Goal: Information Seeking & Learning: Check status

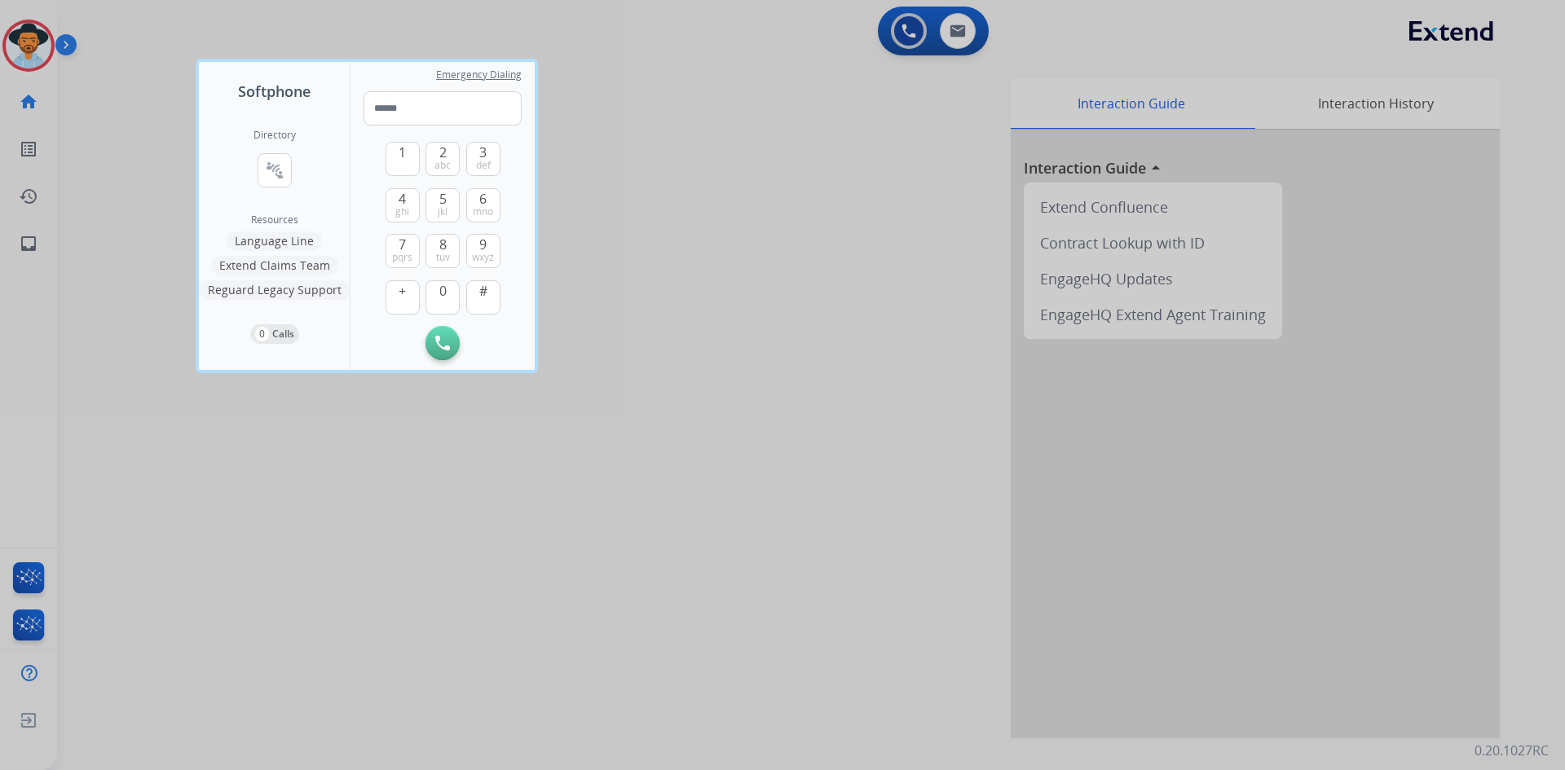
click at [126, 328] on div at bounding box center [782, 385] width 1565 height 770
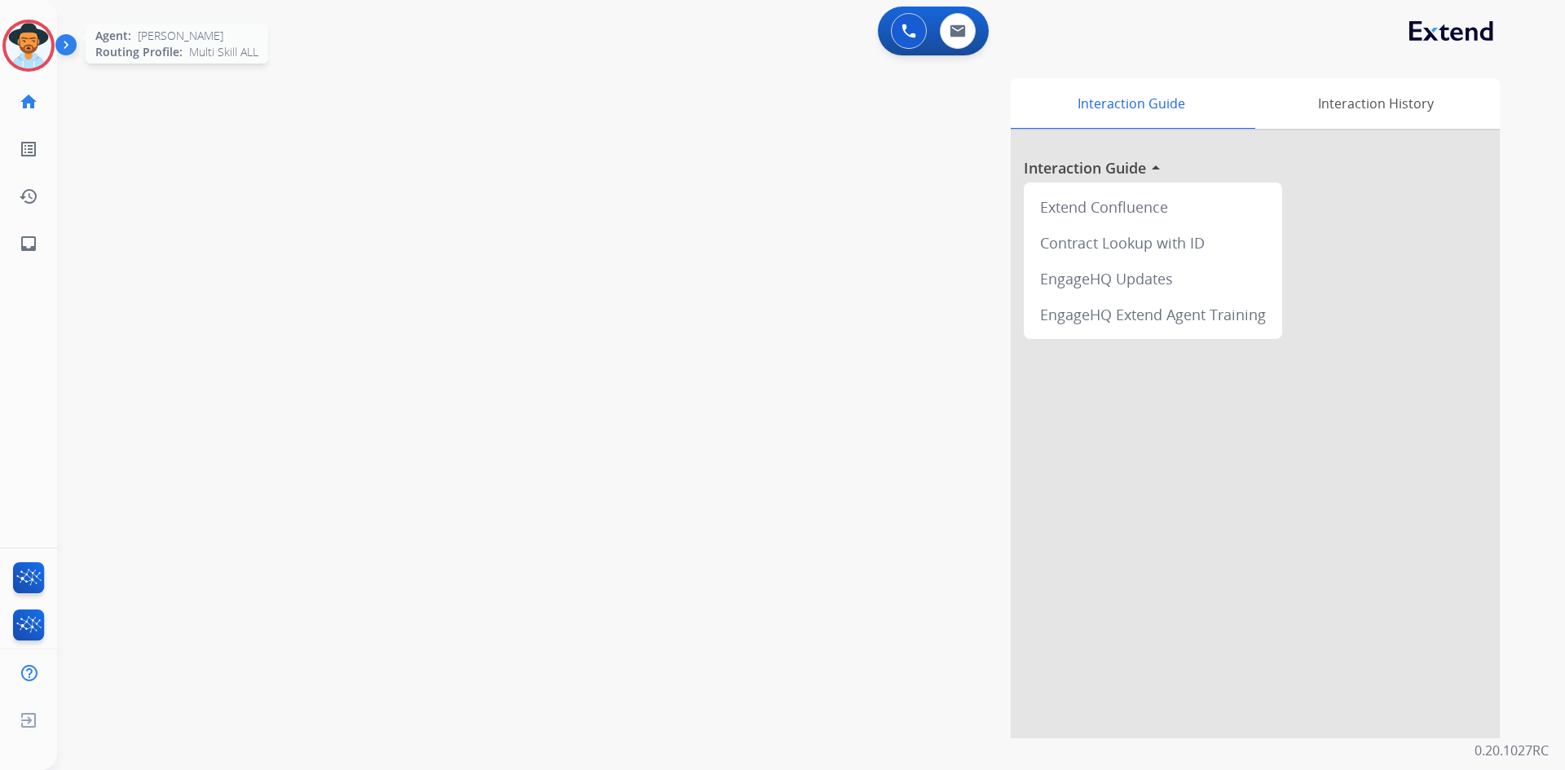
click at [22, 43] on img at bounding box center [29, 46] width 46 height 46
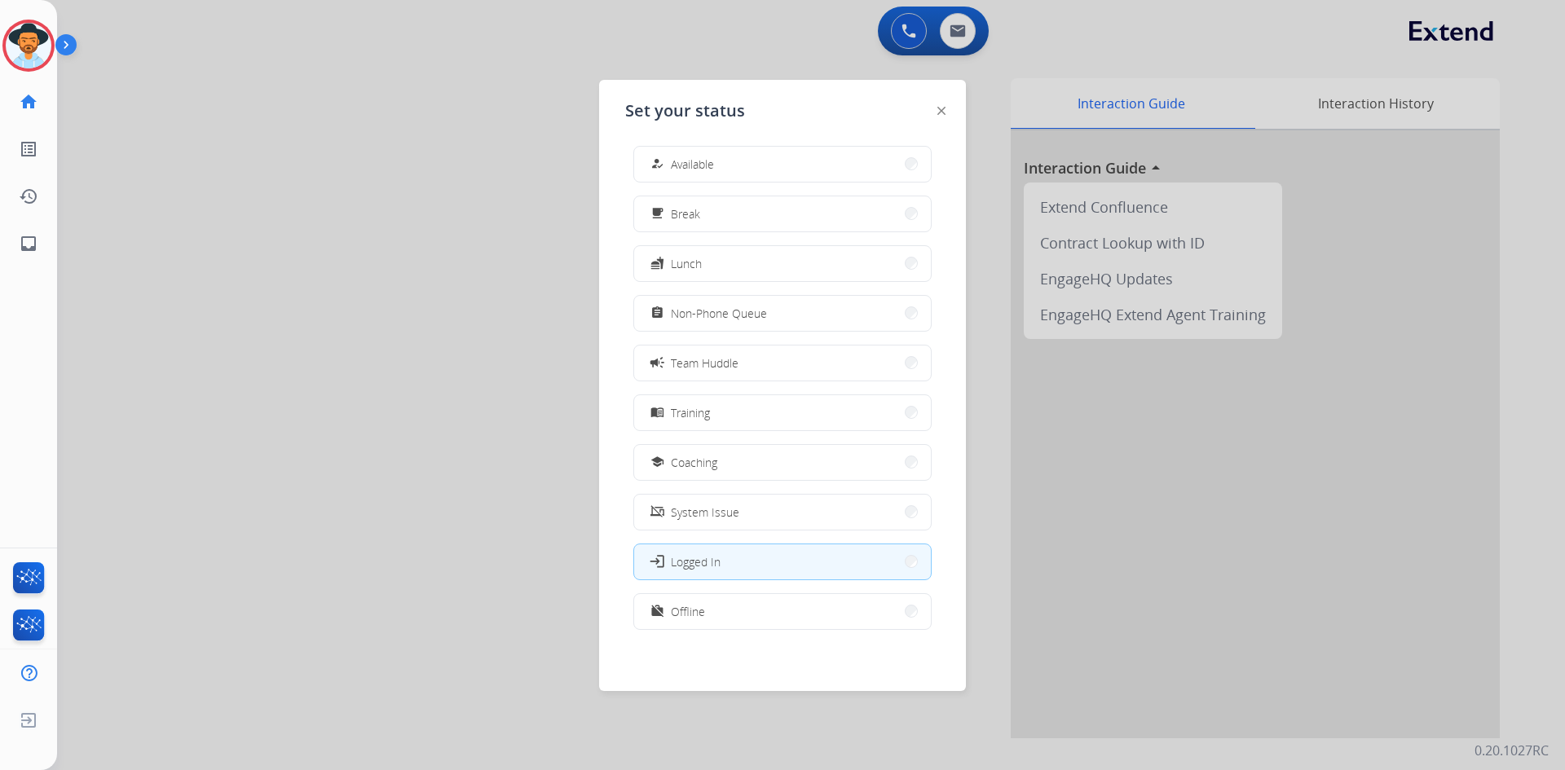
scroll to position [5, 0]
click at [709, 610] on button "work_off Offline" at bounding box center [782, 610] width 297 height 35
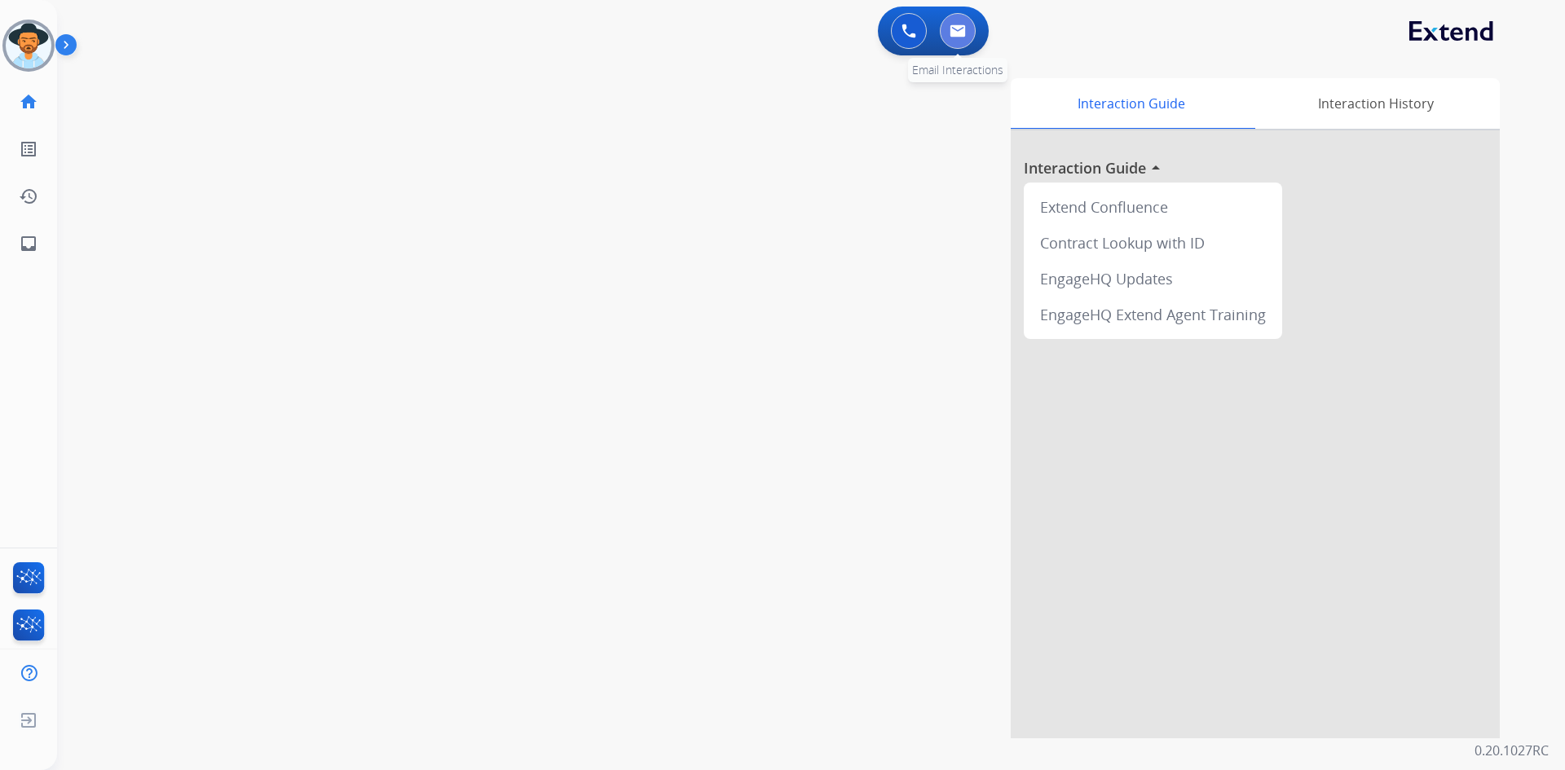
click at [955, 33] on img at bounding box center [958, 30] width 16 height 13
select select "**********"
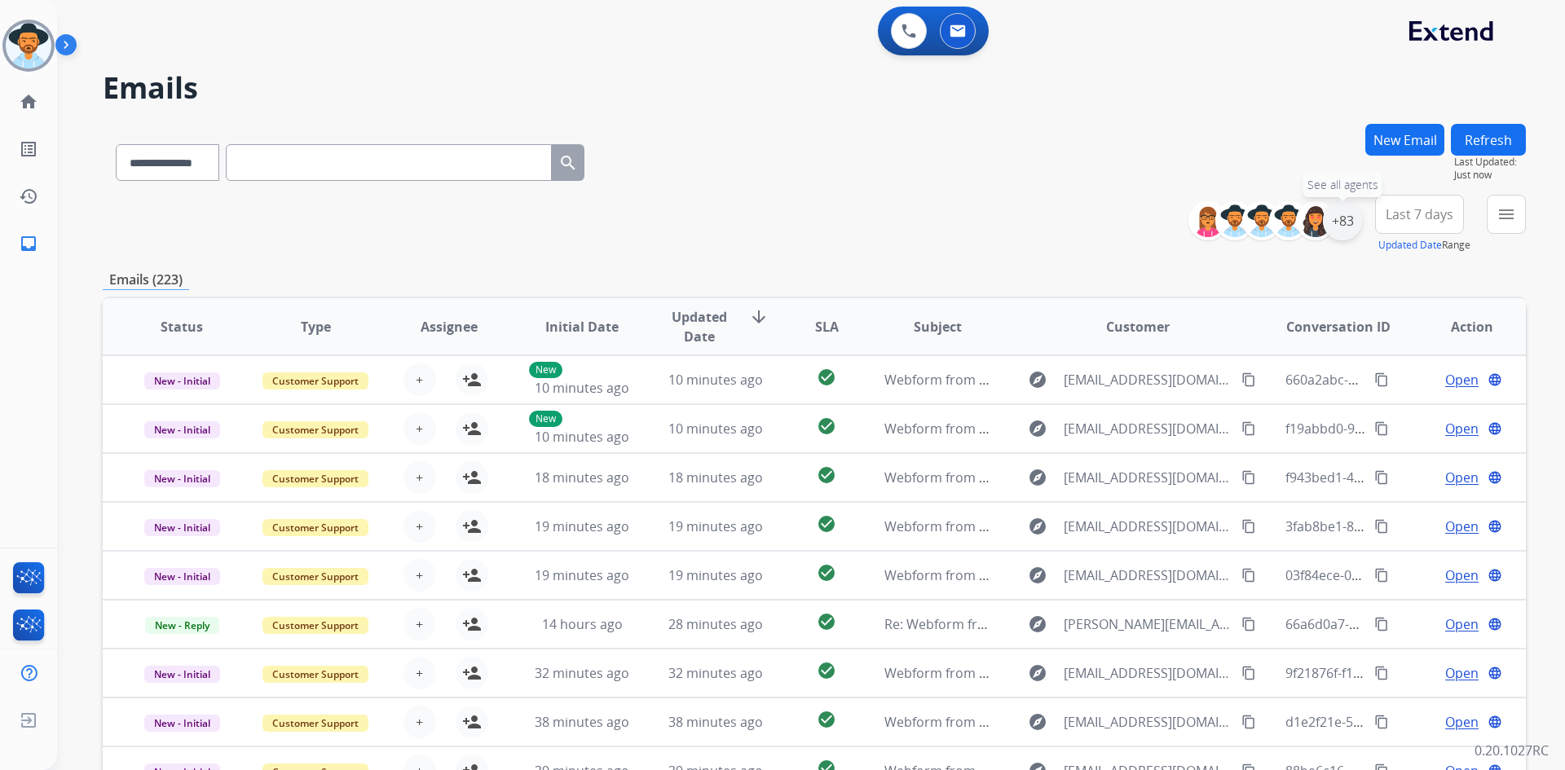
click at [1347, 226] on div "+83" at bounding box center [1342, 220] width 39 height 39
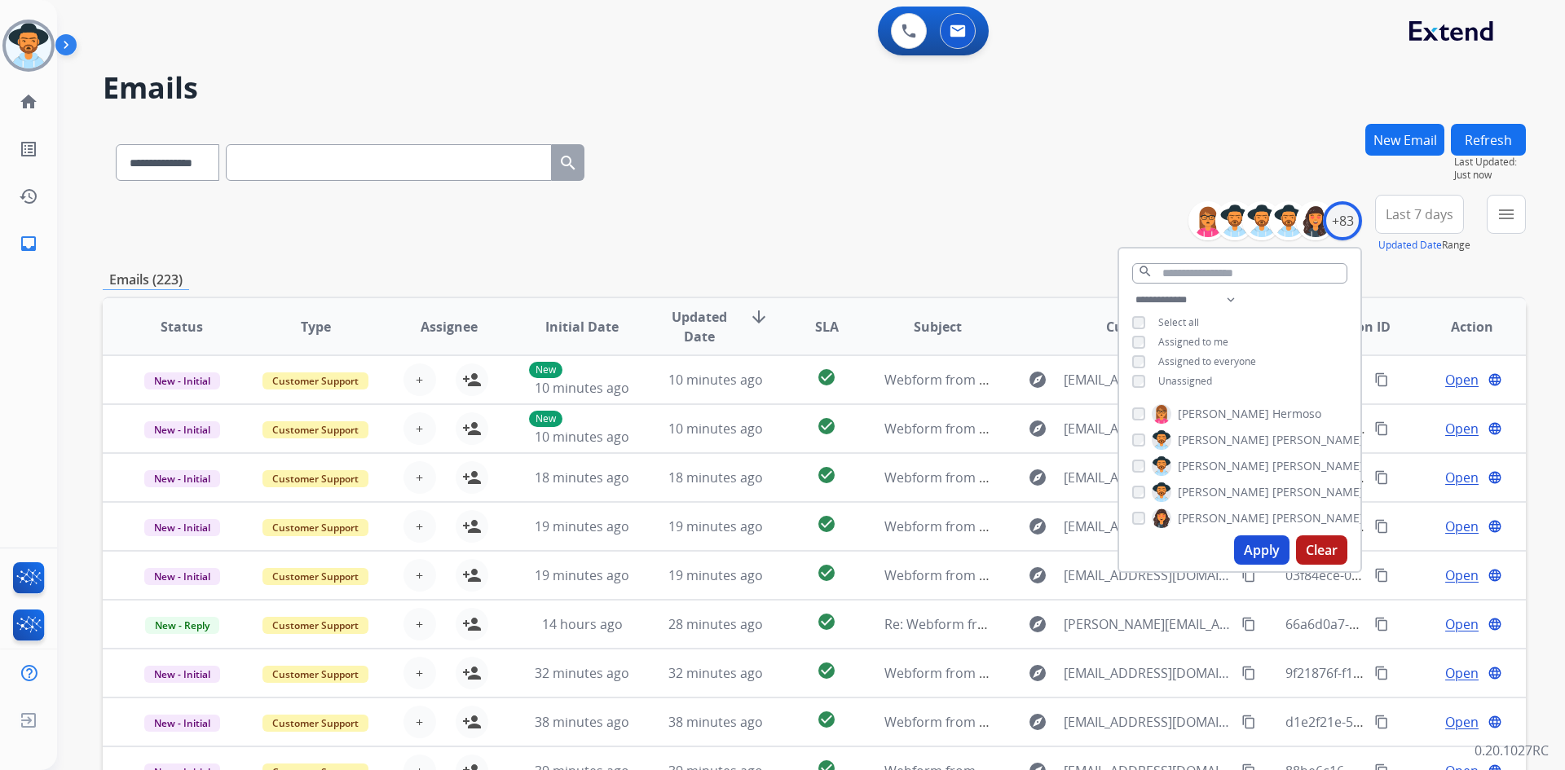
click at [1179, 340] on span "Assigned to me" at bounding box center [1193, 342] width 70 height 14
click at [1511, 217] on mat-icon "menu" at bounding box center [1506, 215] width 20 height 20
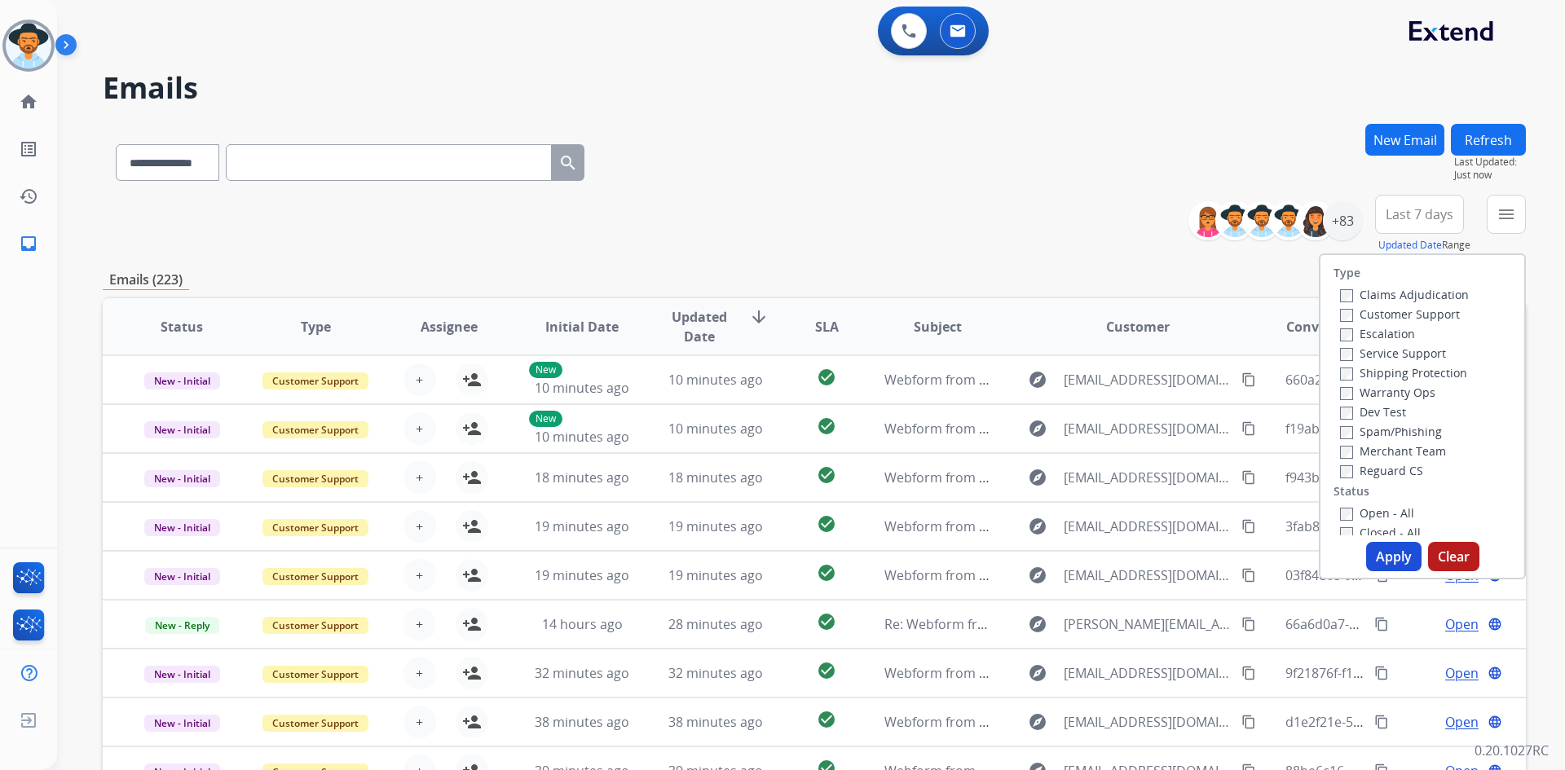
click at [1417, 311] on label "Customer Support" at bounding box center [1400, 313] width 120 height 15
click at [1381, 469] on label "Reguard CS" at bounding box center [1381, 470] width 83 height 15
click at [1390, 389] on label "Warranty Ops" at bounding box center [1387, 392] width 95 height 15
click at [1392, 374] on label "Shipping Protection" at bounding box center [1403, 372] width 127 height 15
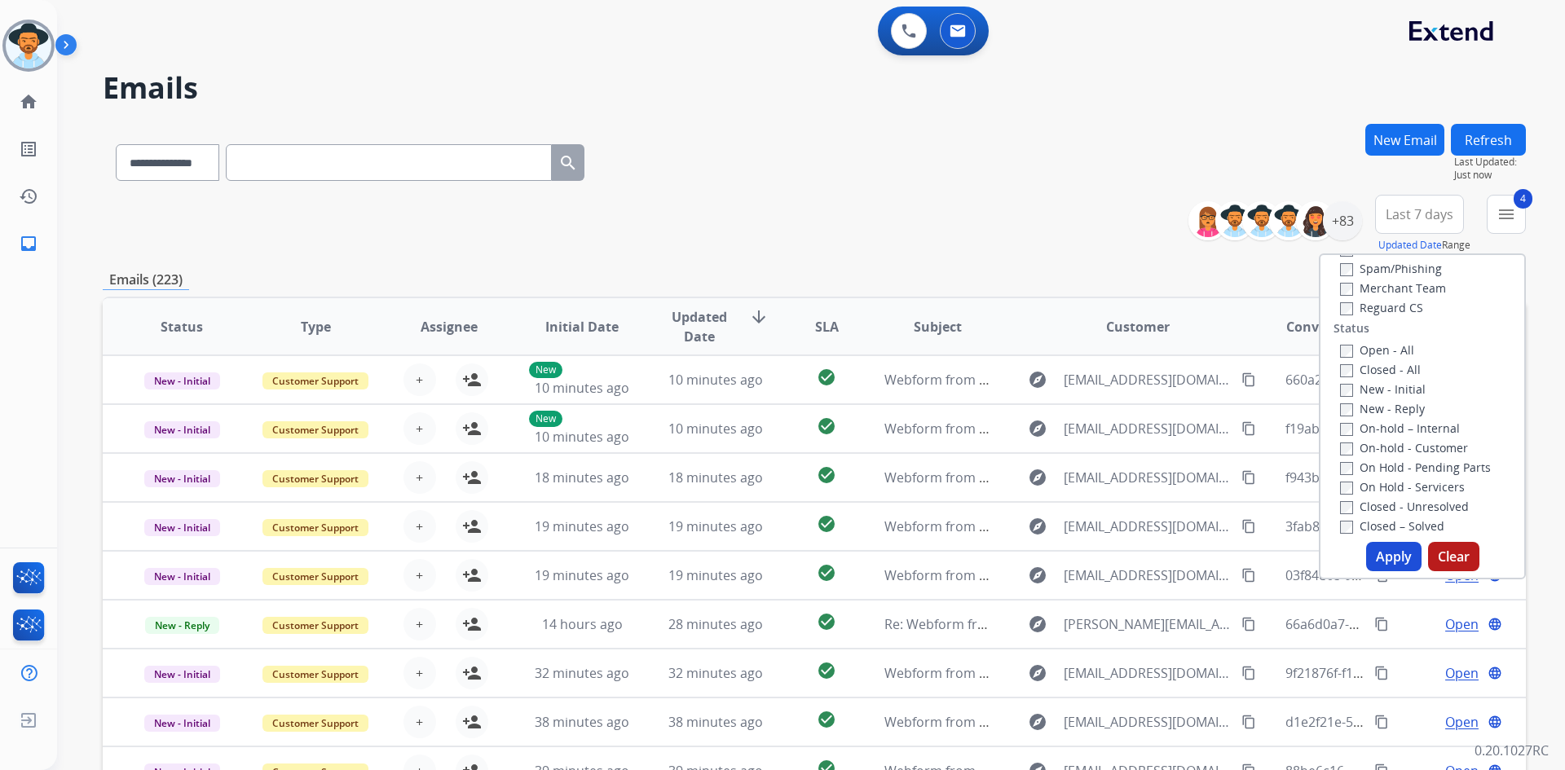
click at [1376, 342] on label "Open - All" at bounding box center [1377, 349] width 74 height 15
click at [1384, 552] on button "Apply" at bounding box center [1393, 556] width 55 height 29
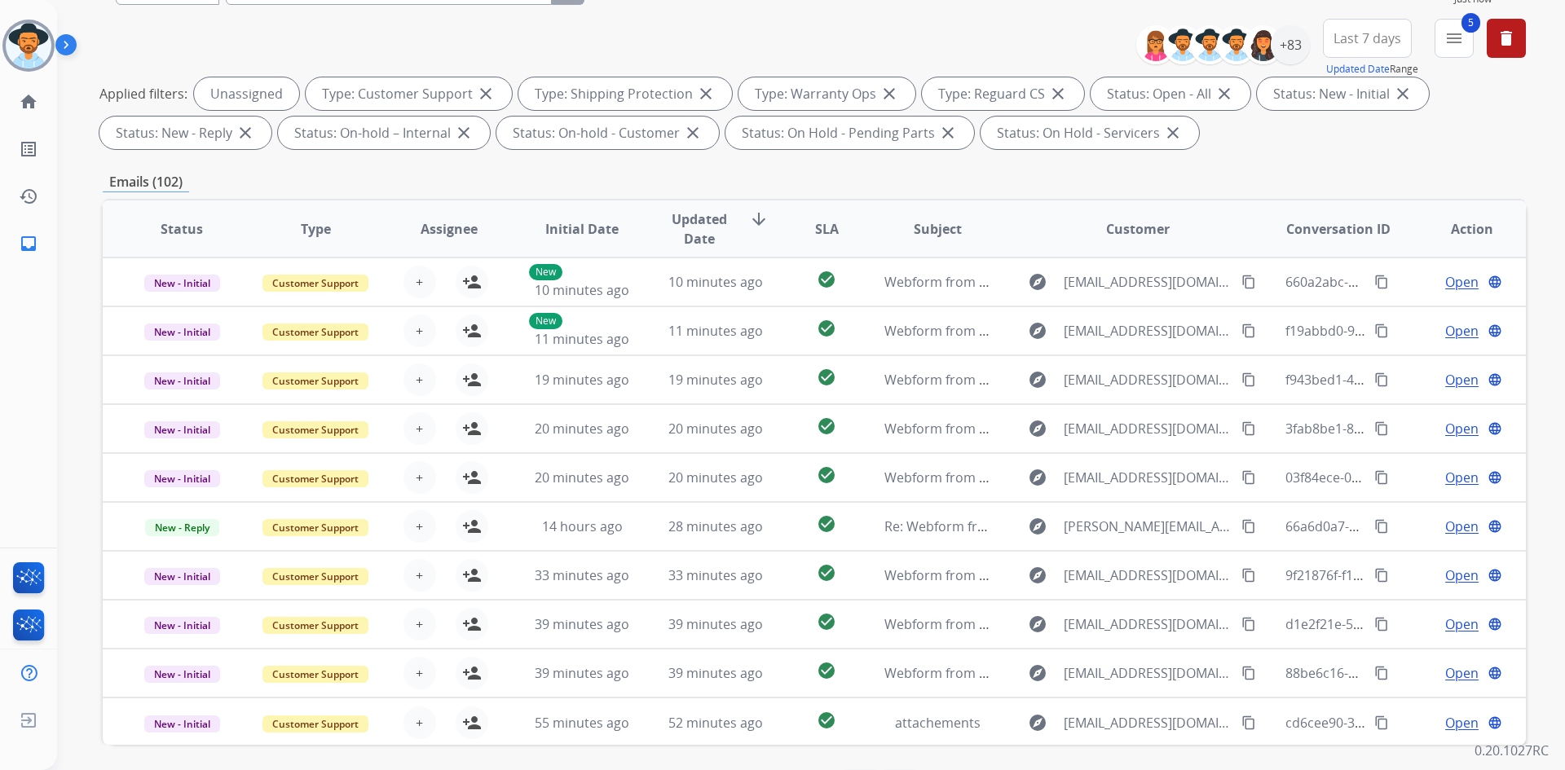
scroll to position [73, 0]
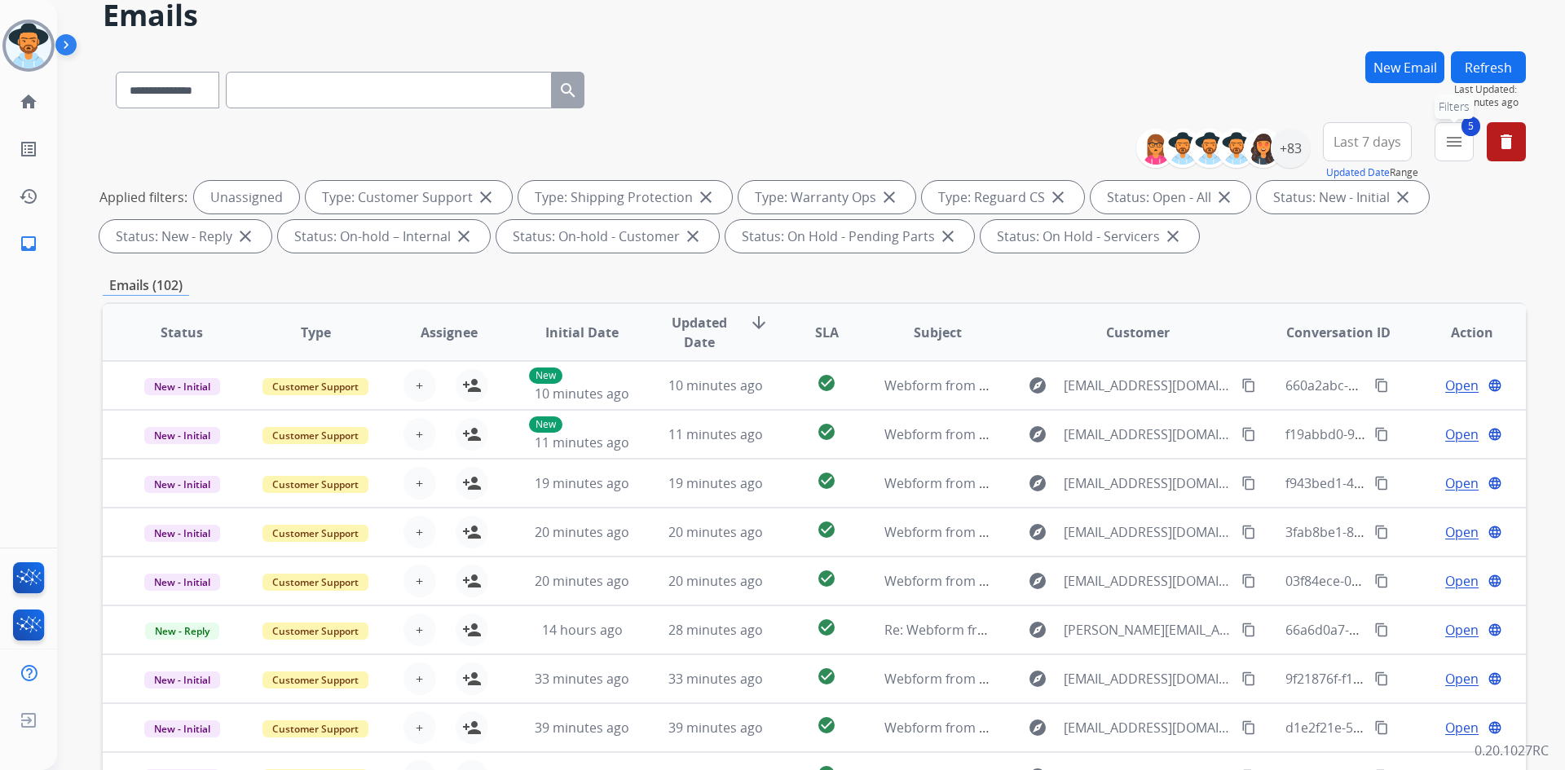
click at [1463, 138] on mat-icon "menu" at bounding box center [1454, 142] width 20 height 20
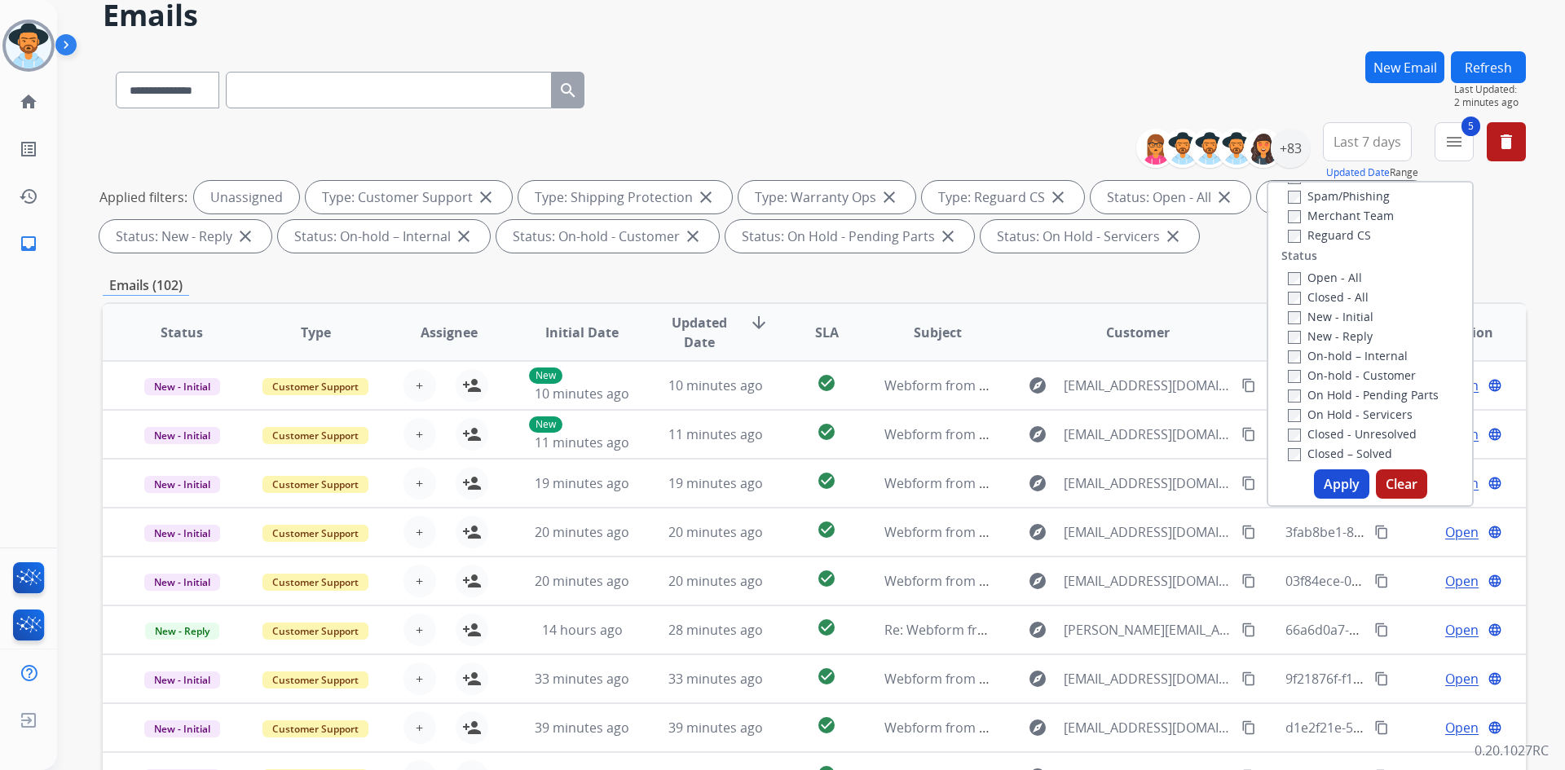
click at [1360, 139] on span "Last 7 days" at bounding box center [1367, 142] width 68 height 7
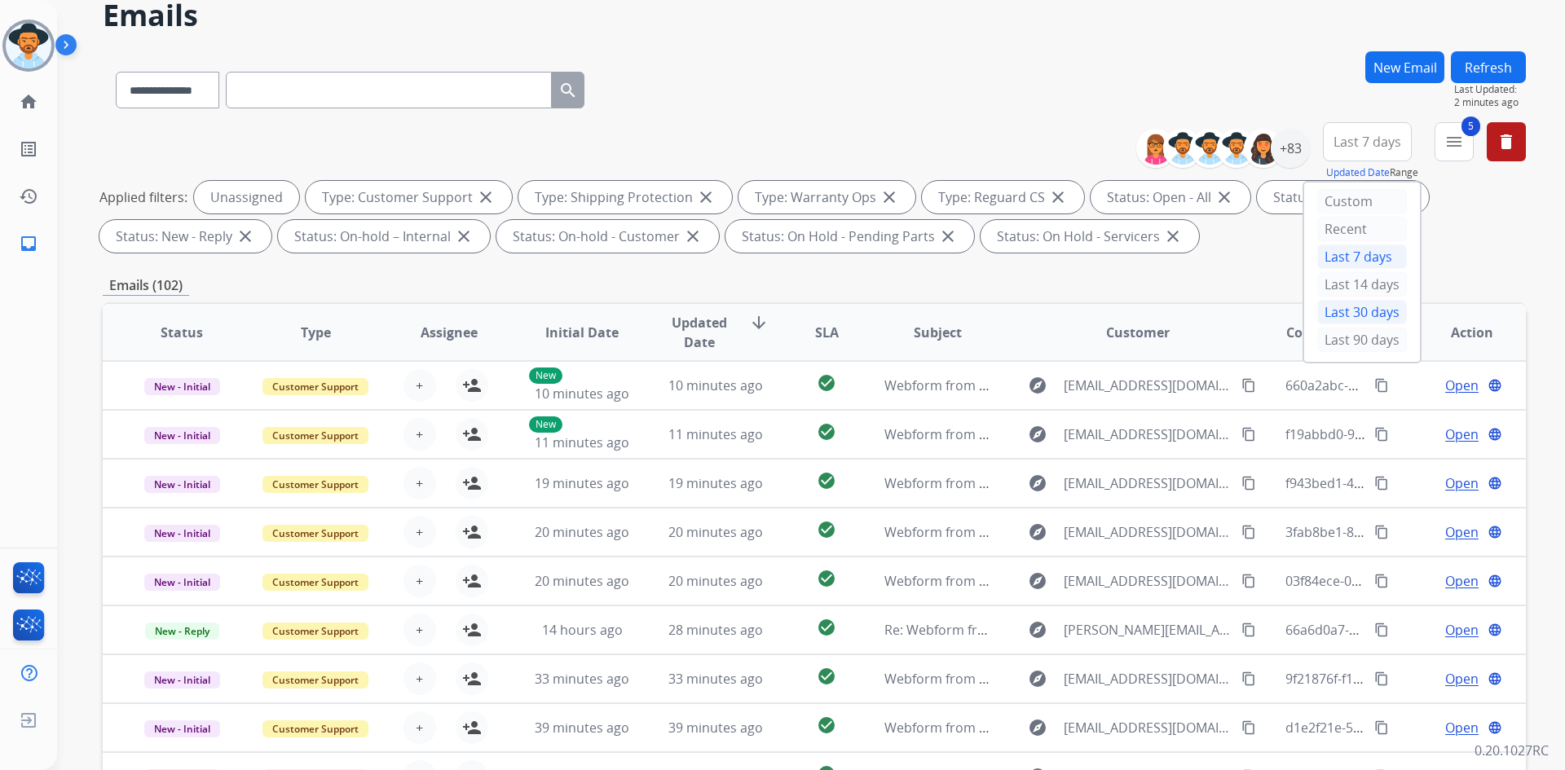
click at [1355, 315] on div "Last 30 days" at bounding box center [1362, 312] width 90 height 24
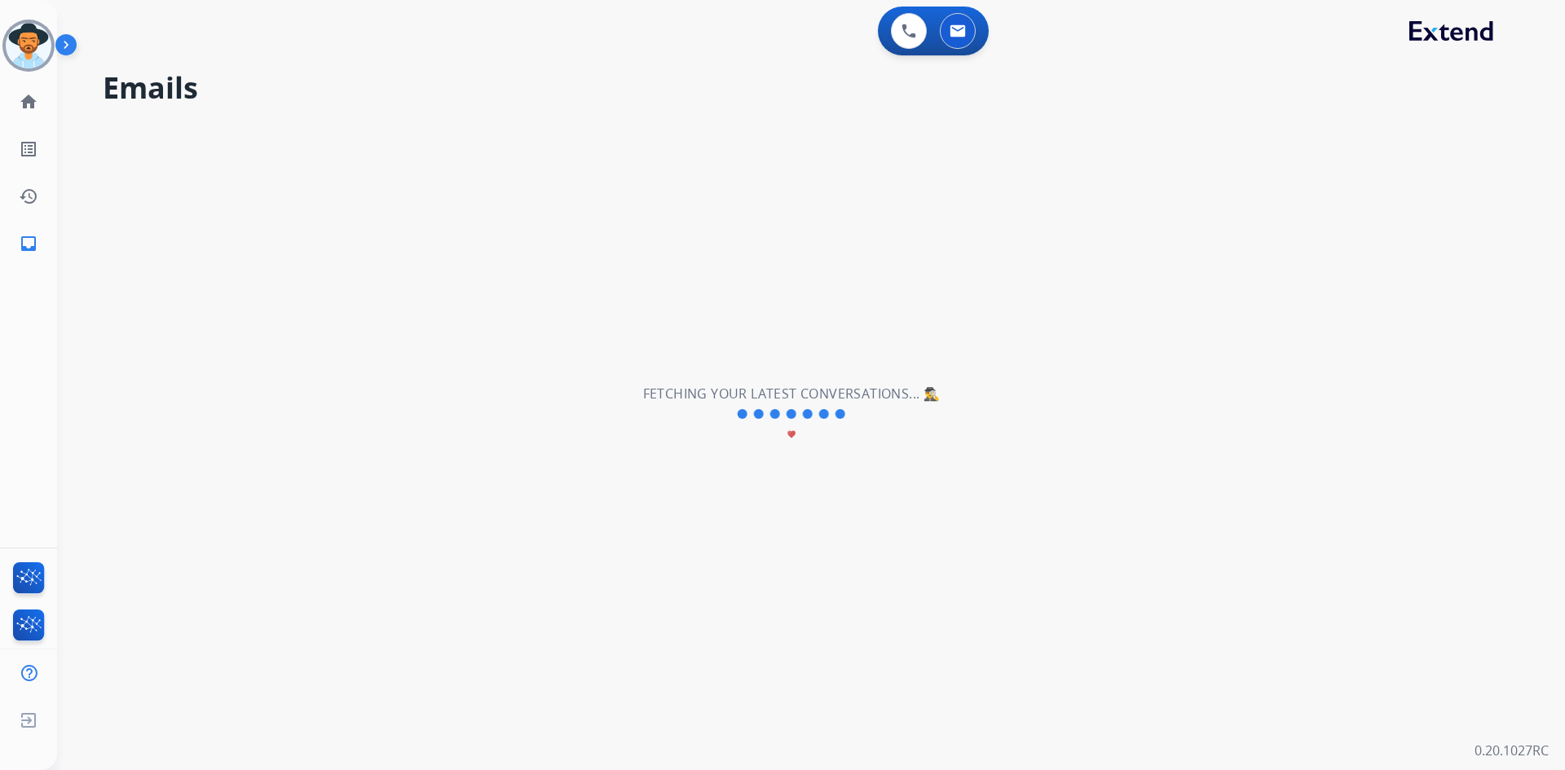
scroll to position [0, 0]
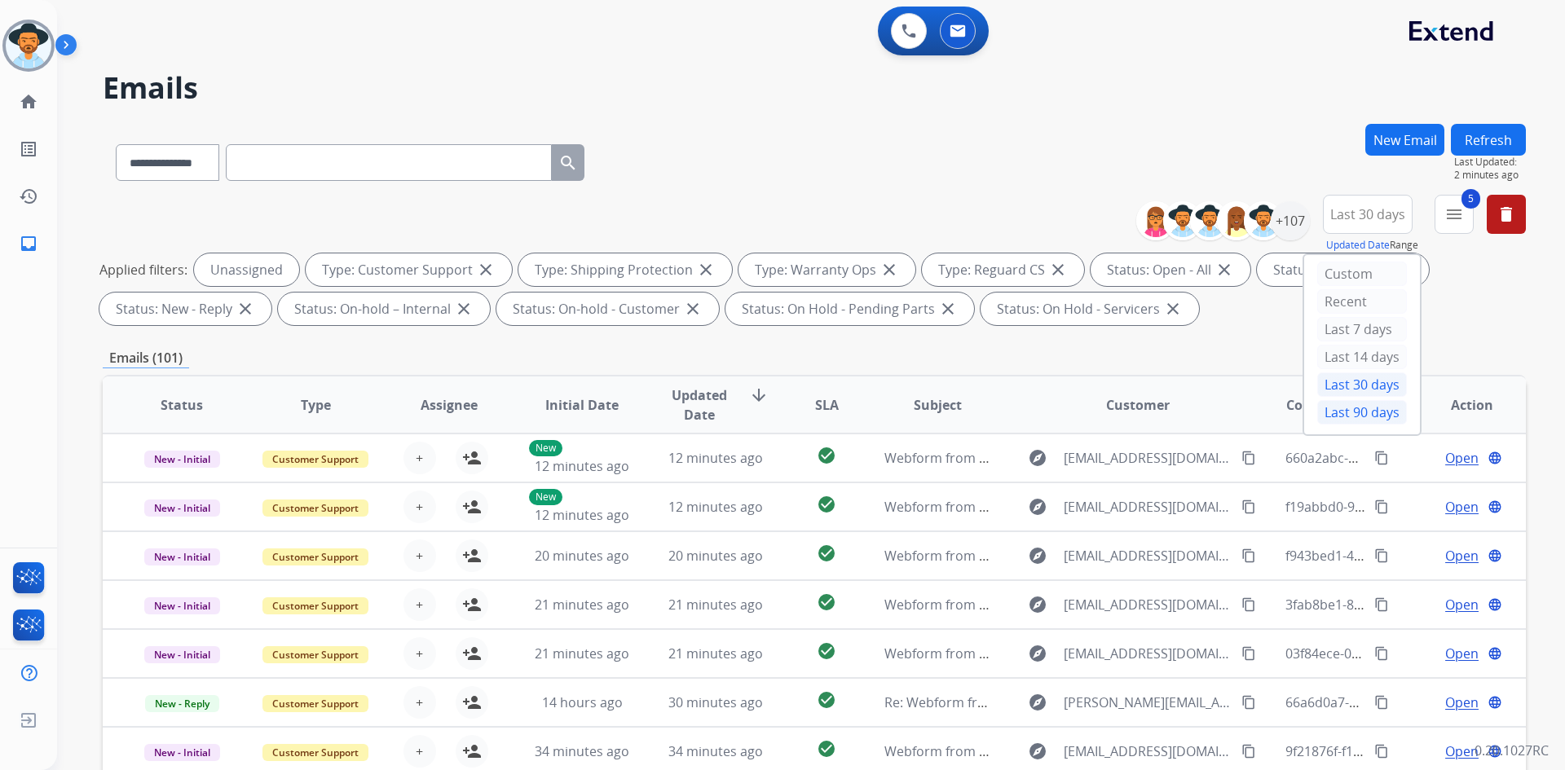
click at [1348, 412] on div "Last 90 days" at bounding box center [1362, 412] width 90 height 24
click at [1179, 354] on div "Emails (101)" at bounding box center [814, 358] width 1423 height 20
click at [1457, 214] on mat-icon "menu" at bounding box center [1454, 215] width 20 height 20
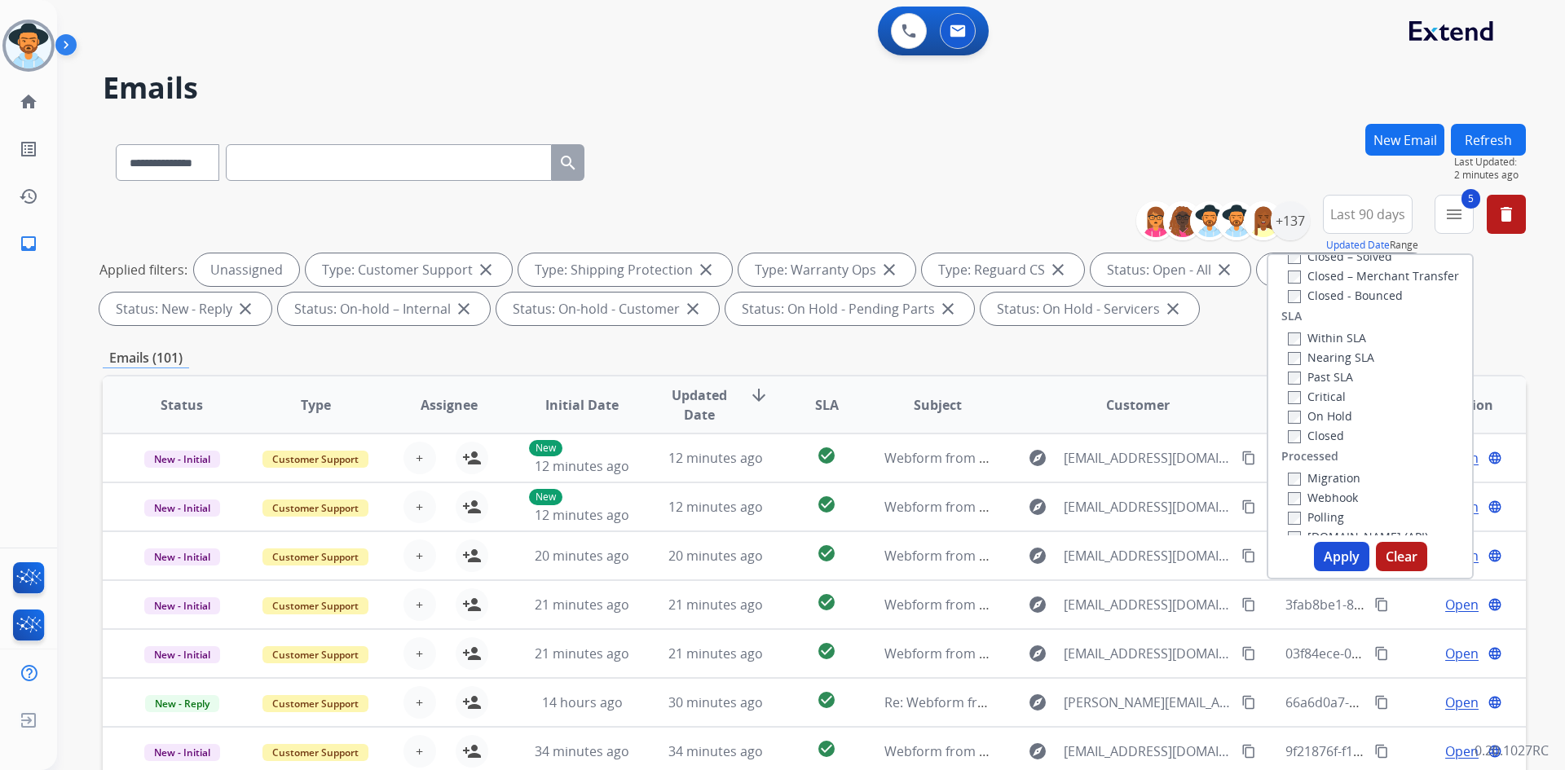
scroll to position [450, 0]
click at [1323, 361] on label "Past SLA" at bounding box center [1320, 359] width 65 height 15
click at [1322, 381] on label "Critical" at bounding box center [1317, 379] width 58 height 15
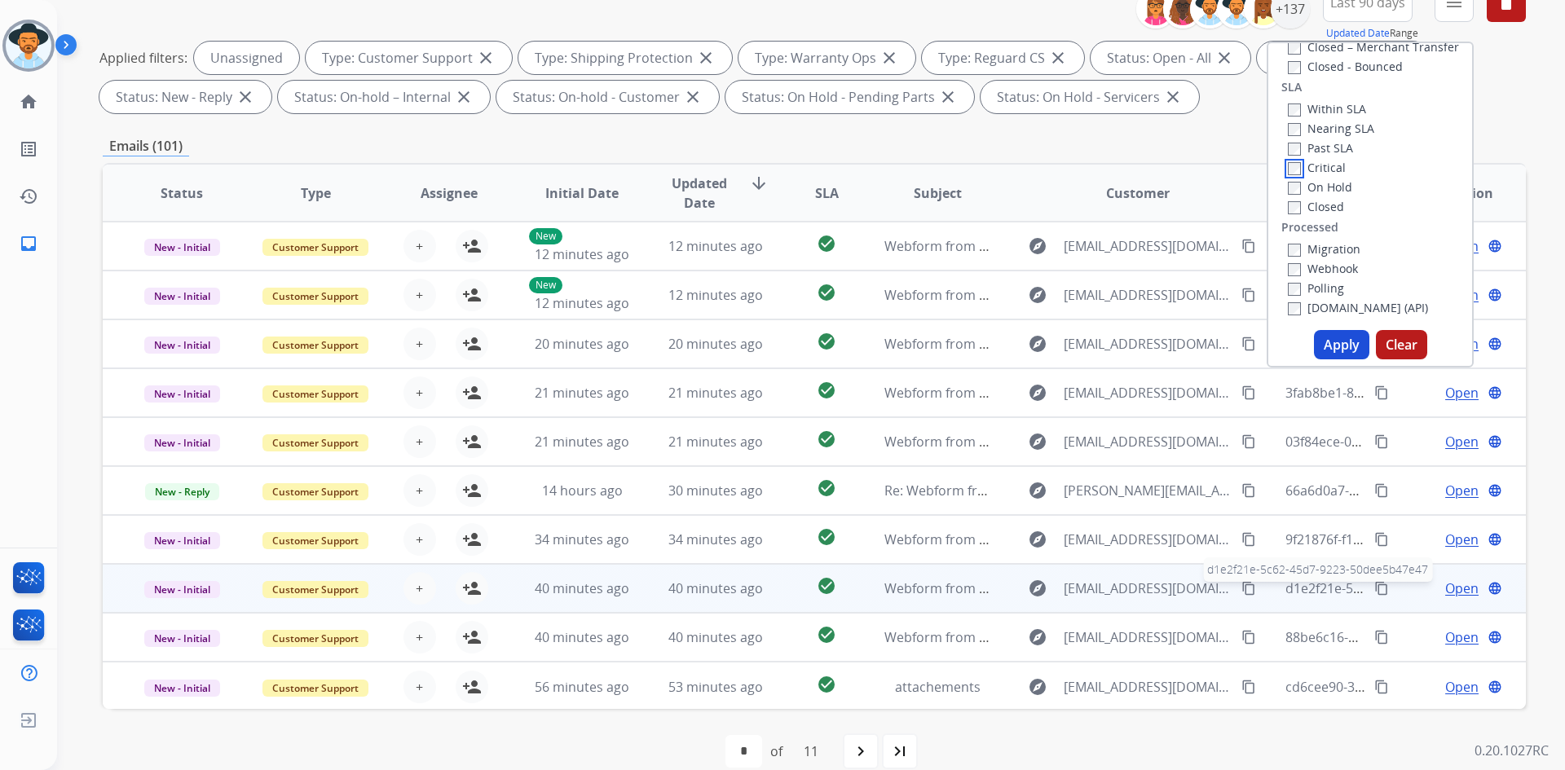
scroll to position [236, 0]
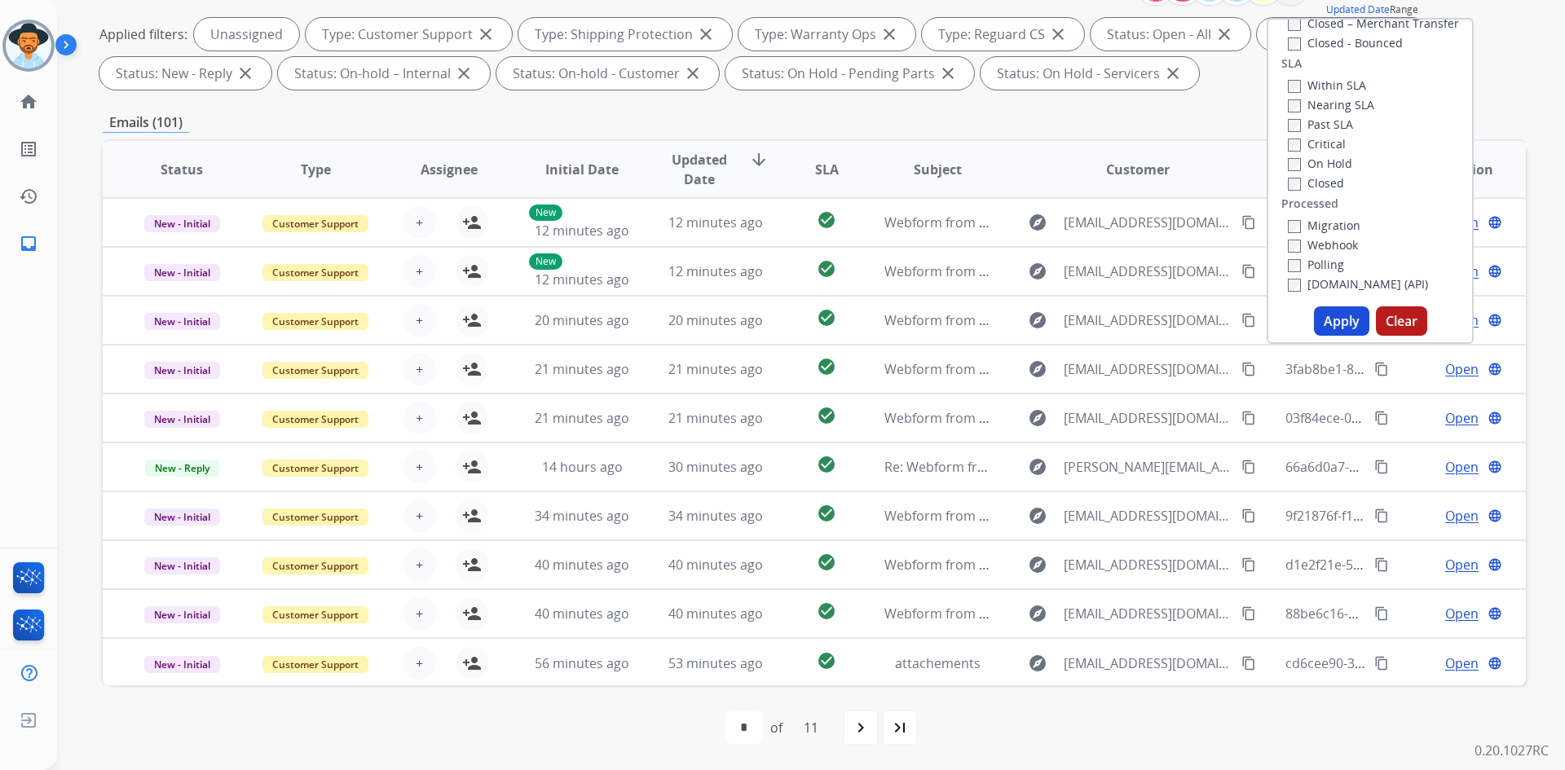
click at [1329, 320] on button "Apply" at bounding box center [1341, 320] width 55 height 29
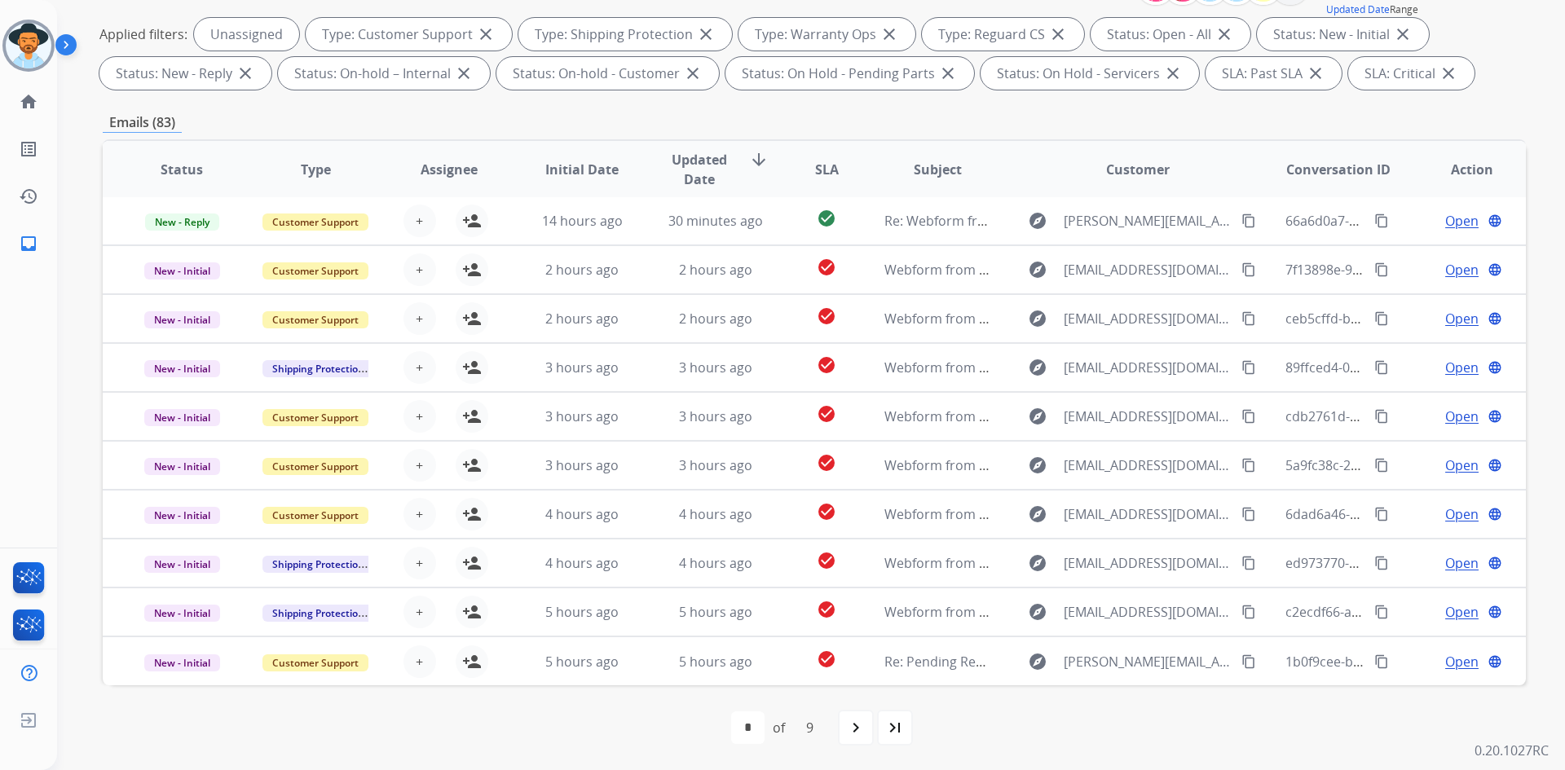
click at [894, 725] on mat-icon "last_page" at bounding box center [895, 728] width 20 height 20
select select "*"
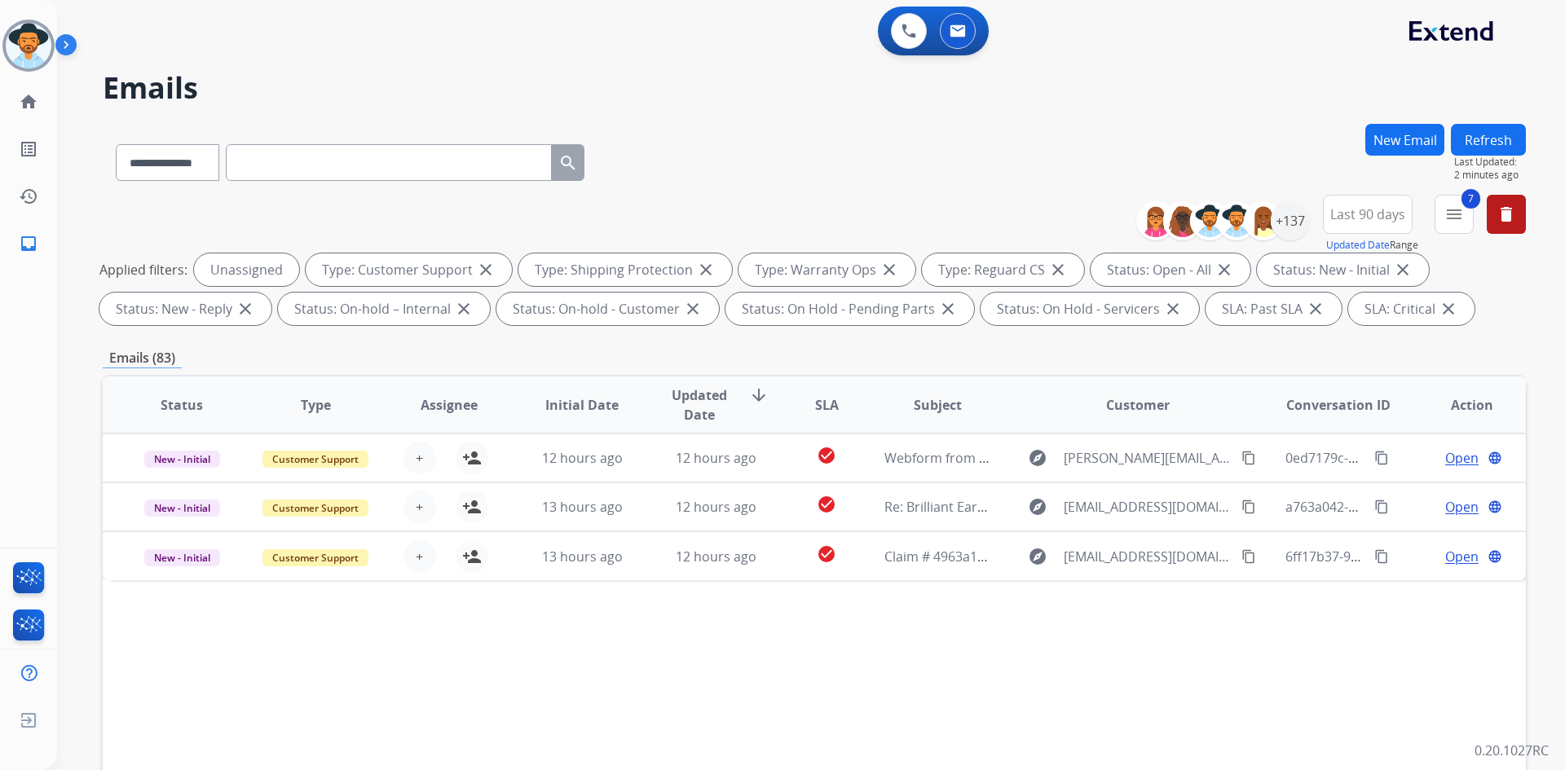
scroll to position [0, 0]
click at [1290, 220] on div "+137" at bounding box center [1290, 220] width 39 height 39
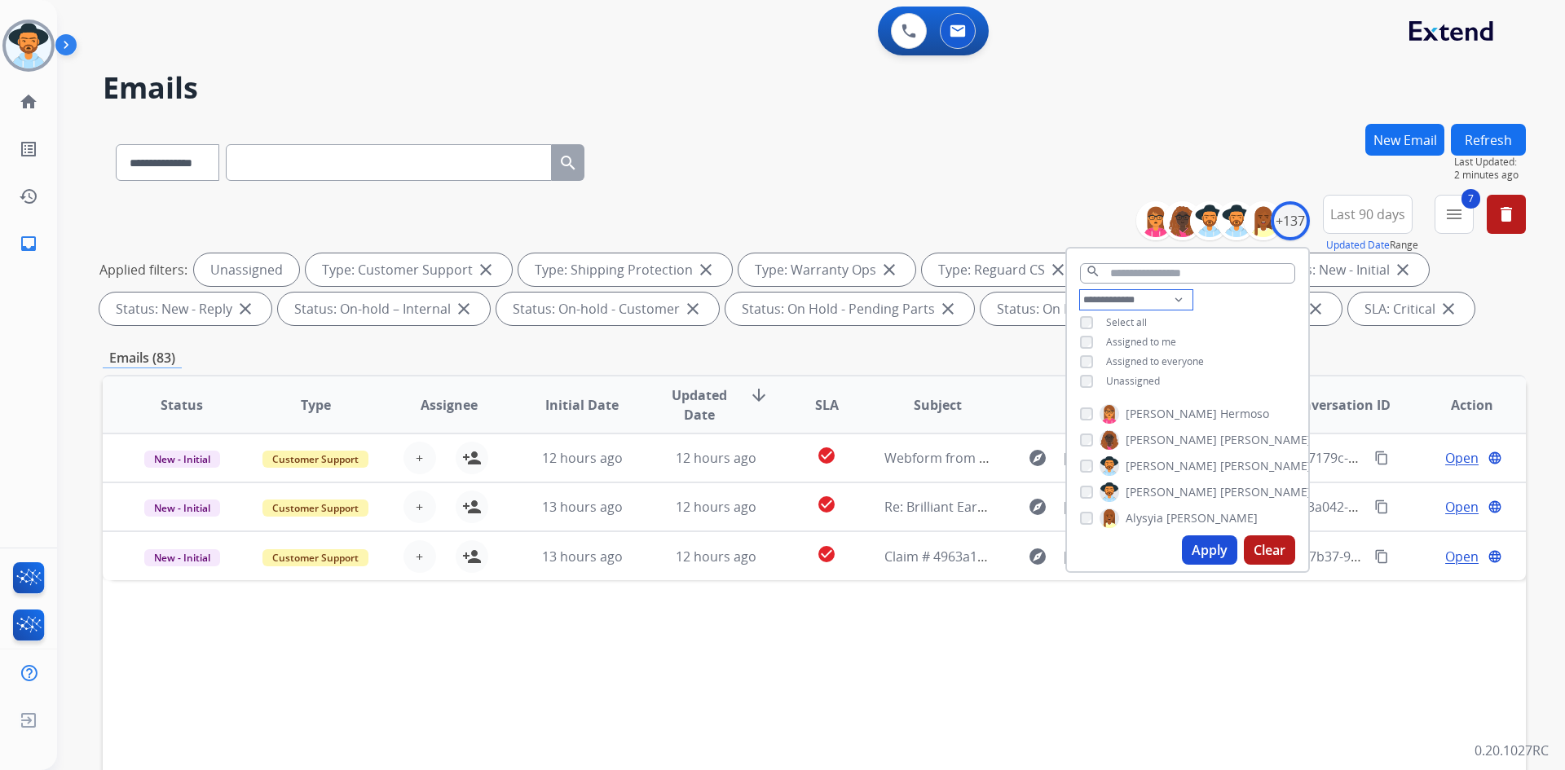
click at [1170, 293] on select "**********" at bounding box center [1136, 300] width 112 height 20
select select "**********"
click at [1080, 290] on select "**********" at bounding box center [1136, 300] width 112 height 20
click at [1117, 320] on span "Select all" at bounding box center [1126, 322] width 41 height 14
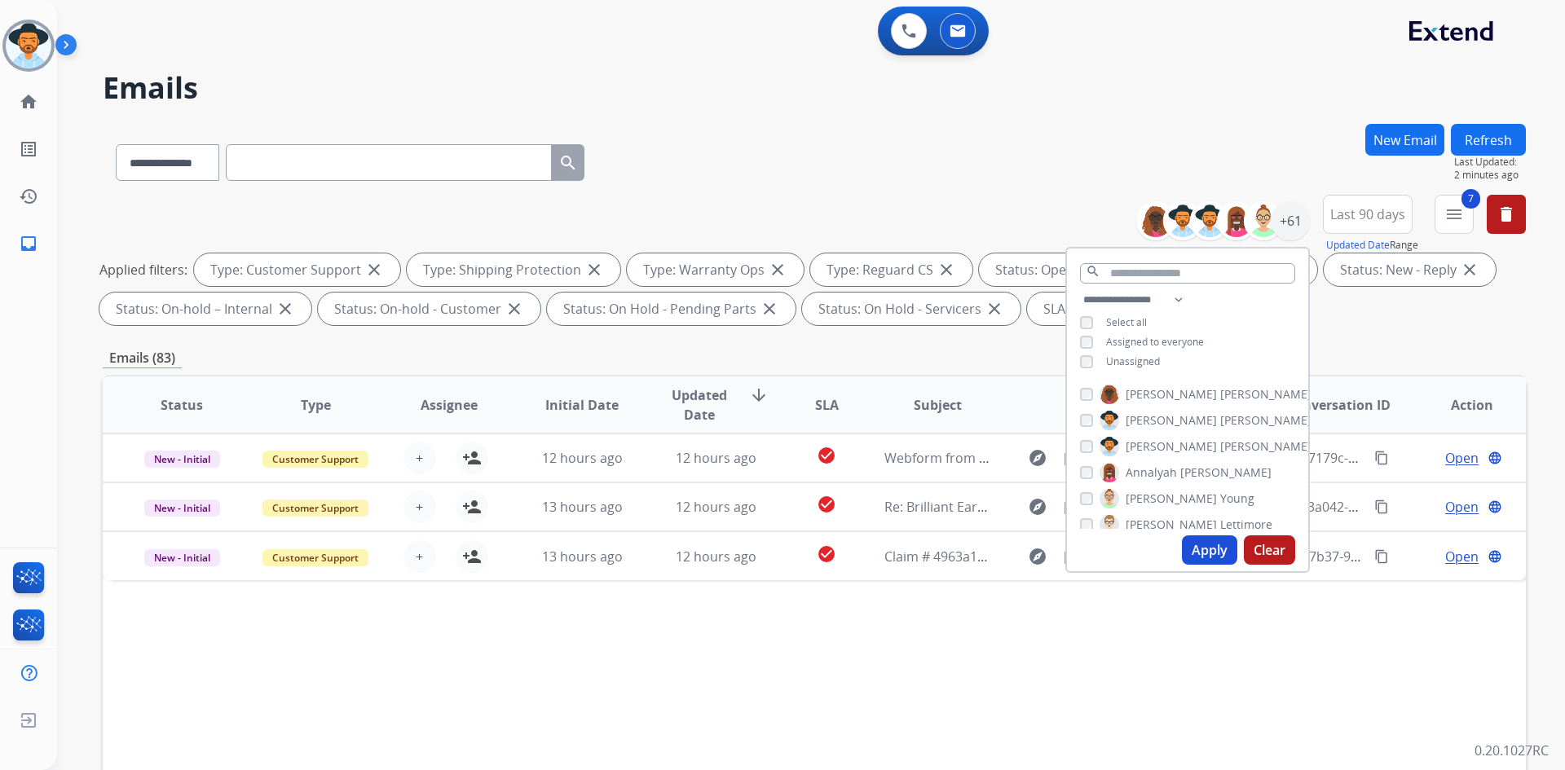
click at [1117, 320] on span "Select all" at bounding box center [1126, 322] width 41 height 14
click at [1205, 558] on button "Apply" at bounding box center [1209, 550] width 55 height 29
select select "*"
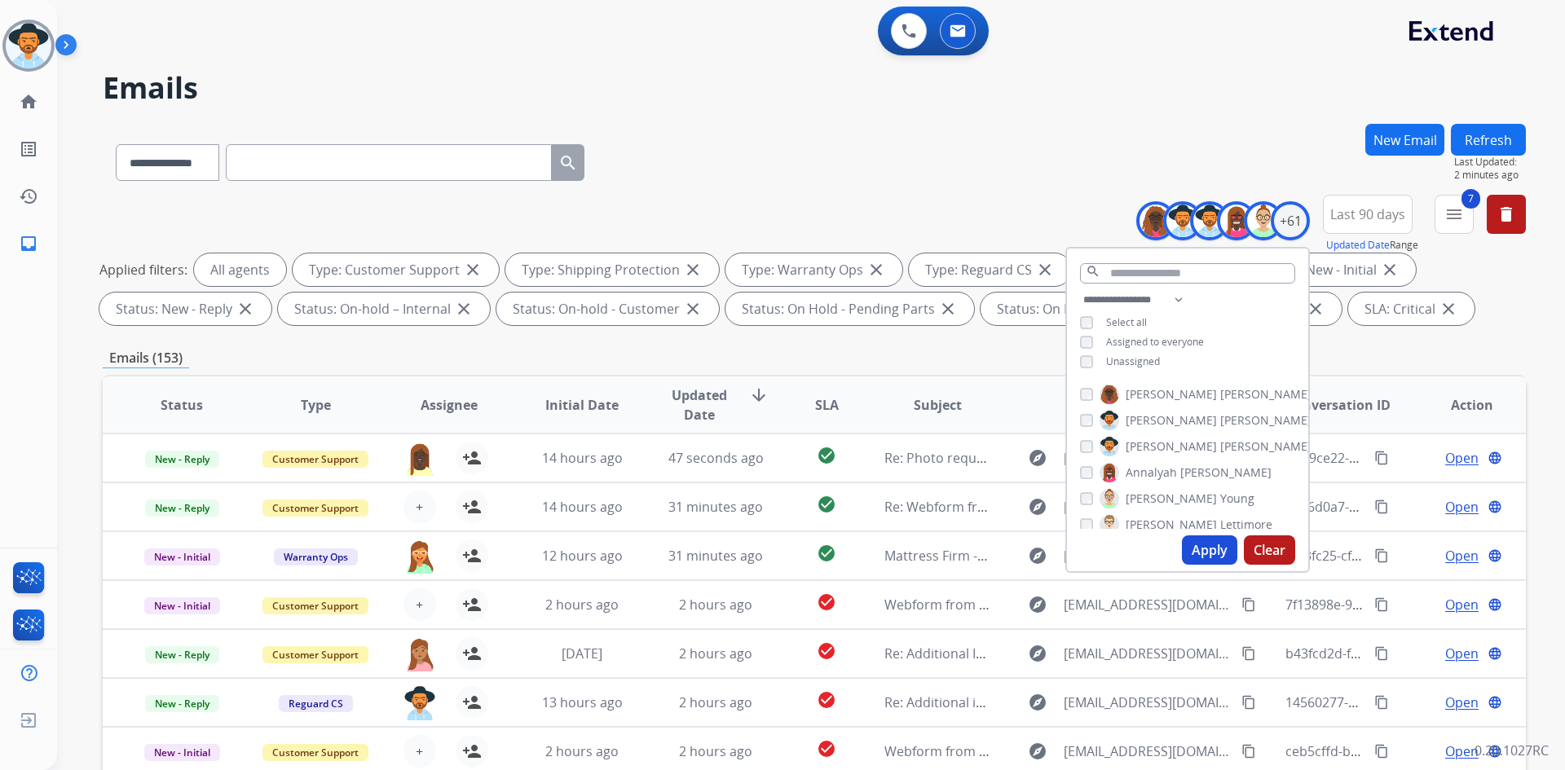
click at [923, 117] on div "**********" at bounding box center [791, 444] width 1469 height 770
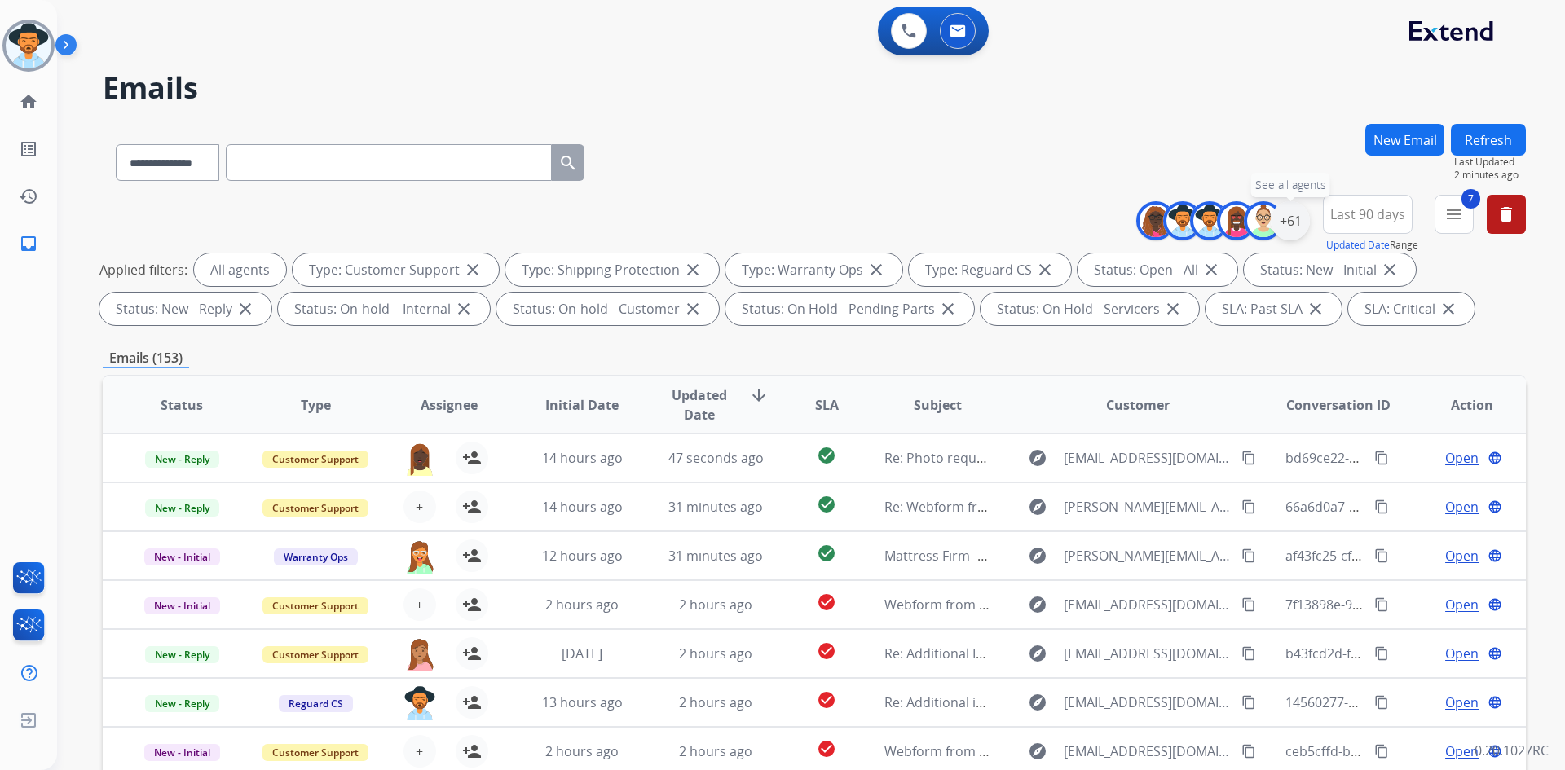
click at [1289, 220] on div "+61" at bounding box center [1290, 220] width 39 height 39
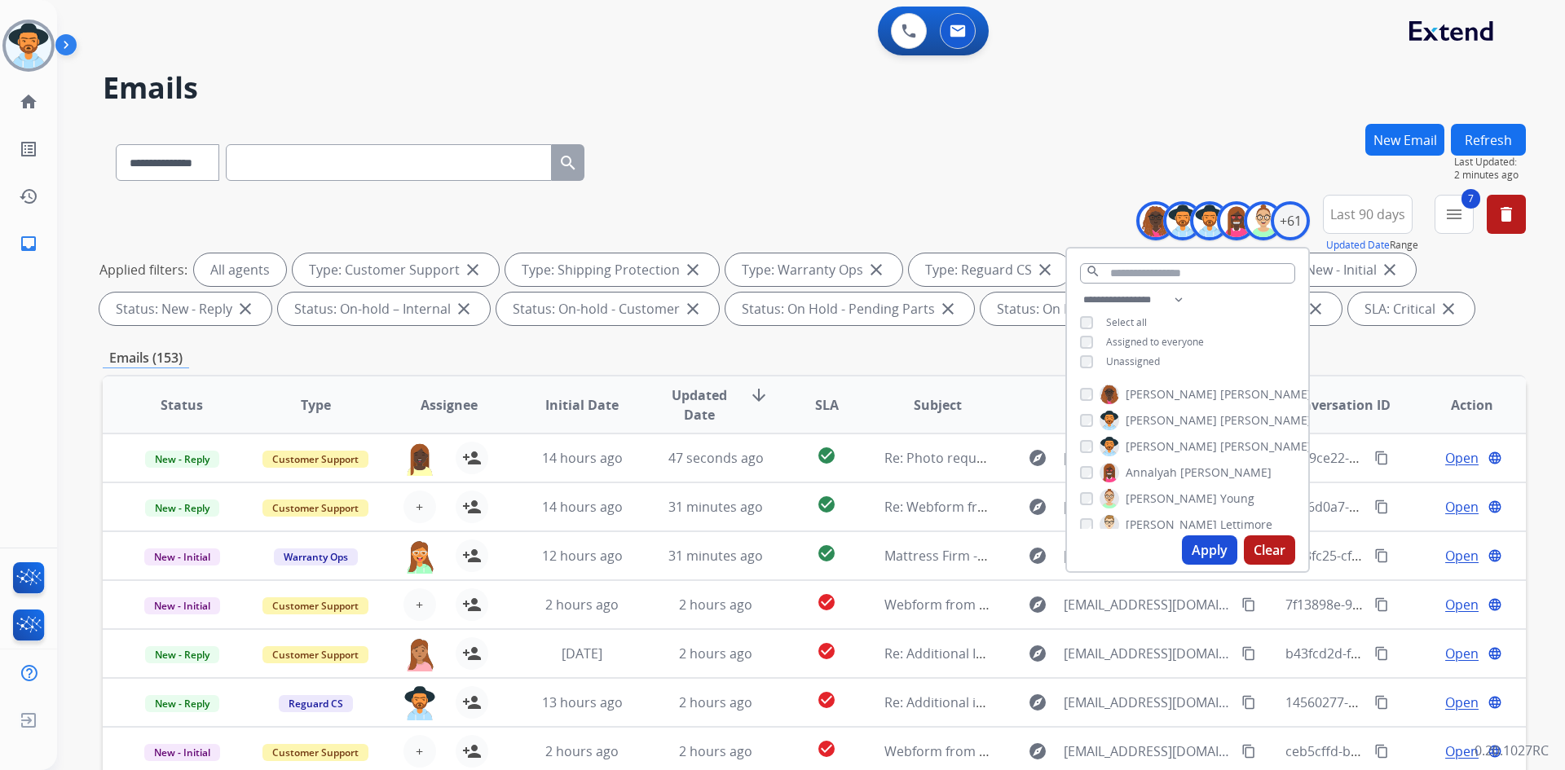
click at [1117, 365] on span "Unassigned" at bounding box center [1133, 362] width 54 height 14
click at [1205, 547] on button "Apply" at bounding box center [1209, 550] width 55 height 29
click at [725, 348] on div "Emails (153)" at bounding box center [814, 358] width 1423 height 20
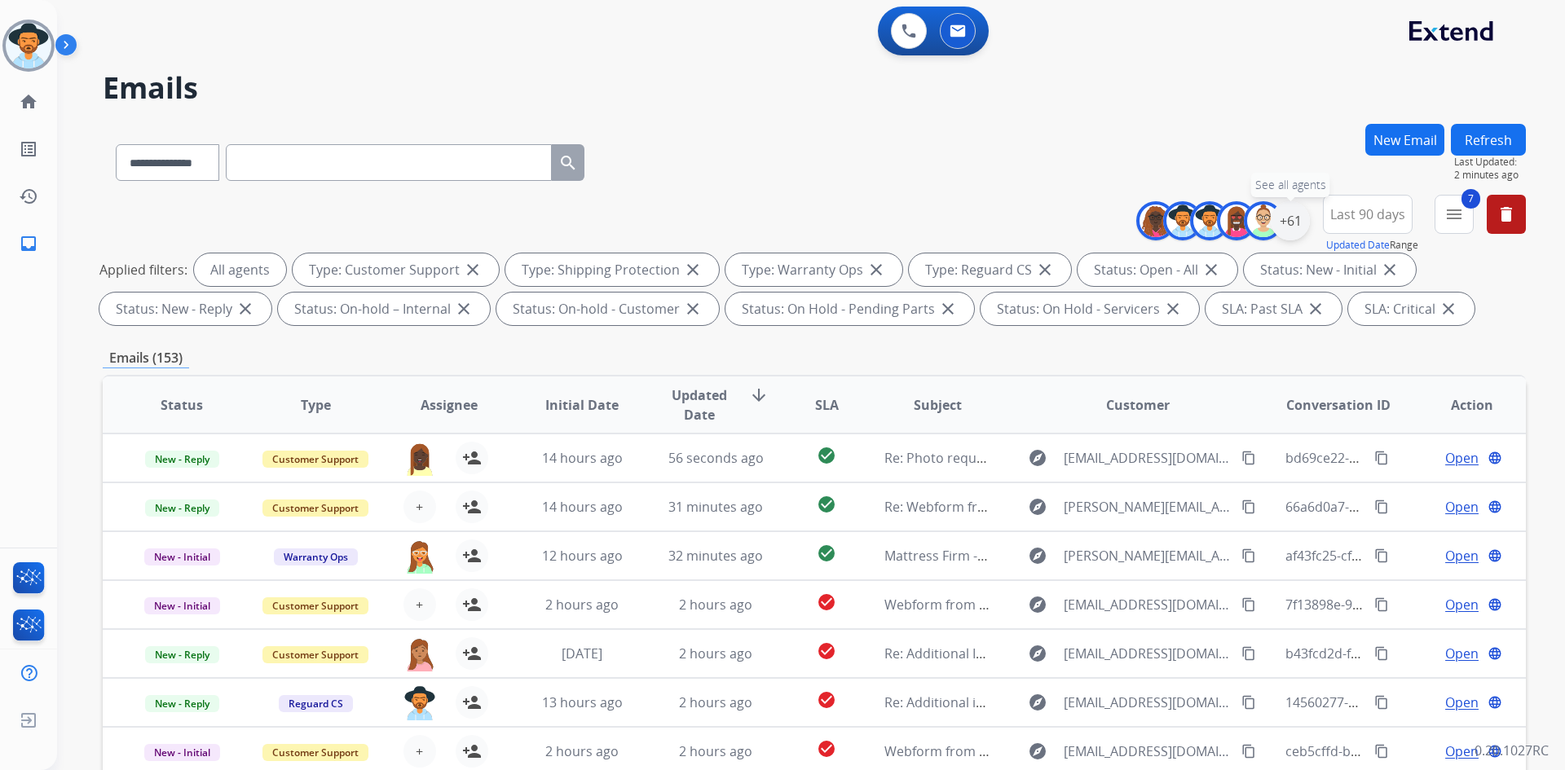
click at [1300, 219] on div "+61" at bounding box center [1290, 220] width 39 height 39
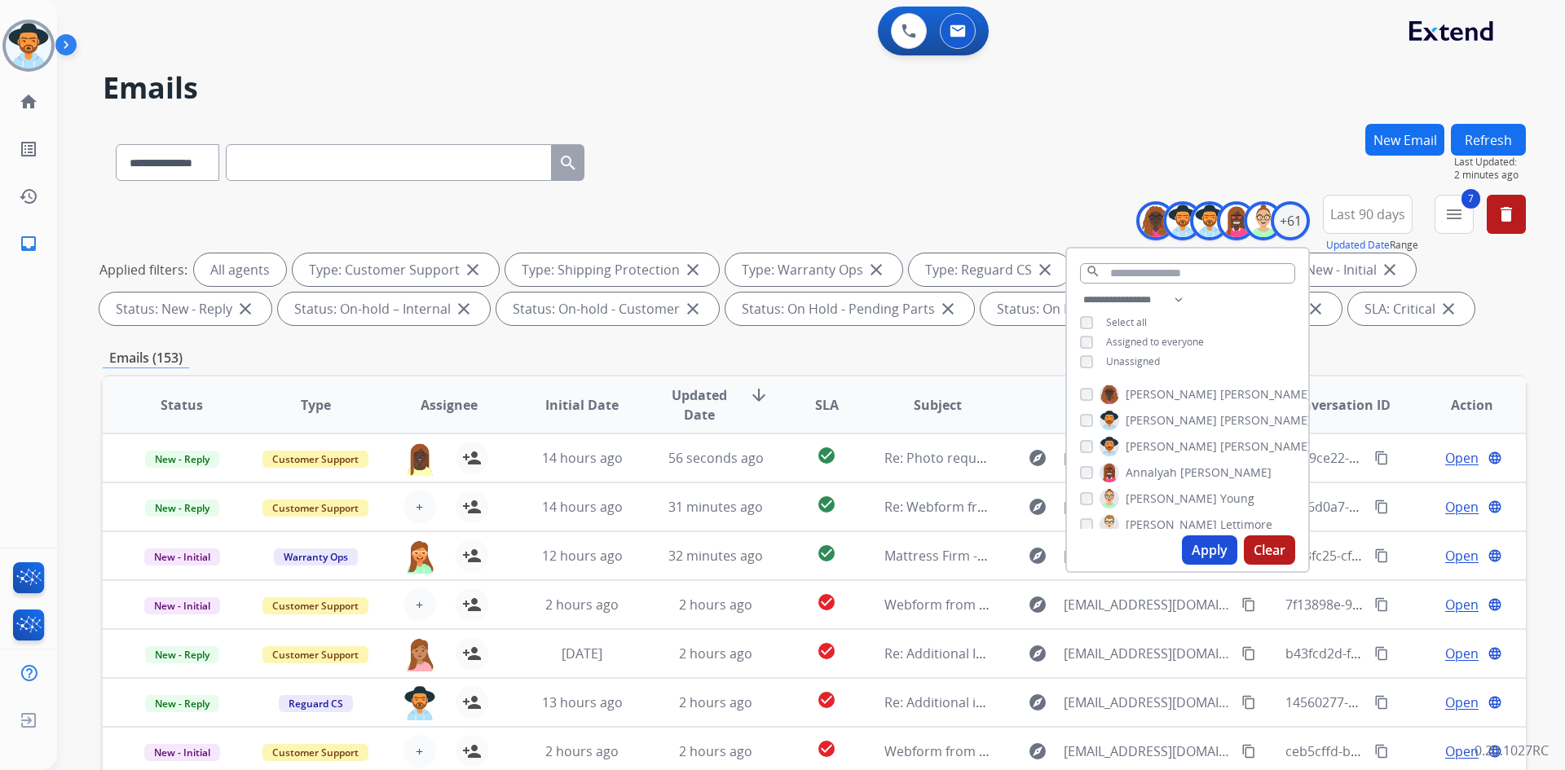
click at [1175, 338] on span "Assigned to everyone" at bounding box center [1155, 342] width 98 height 14
click at [1206, 546] on button "Apply" at bounding box center [1209, 550] width 55 height 29
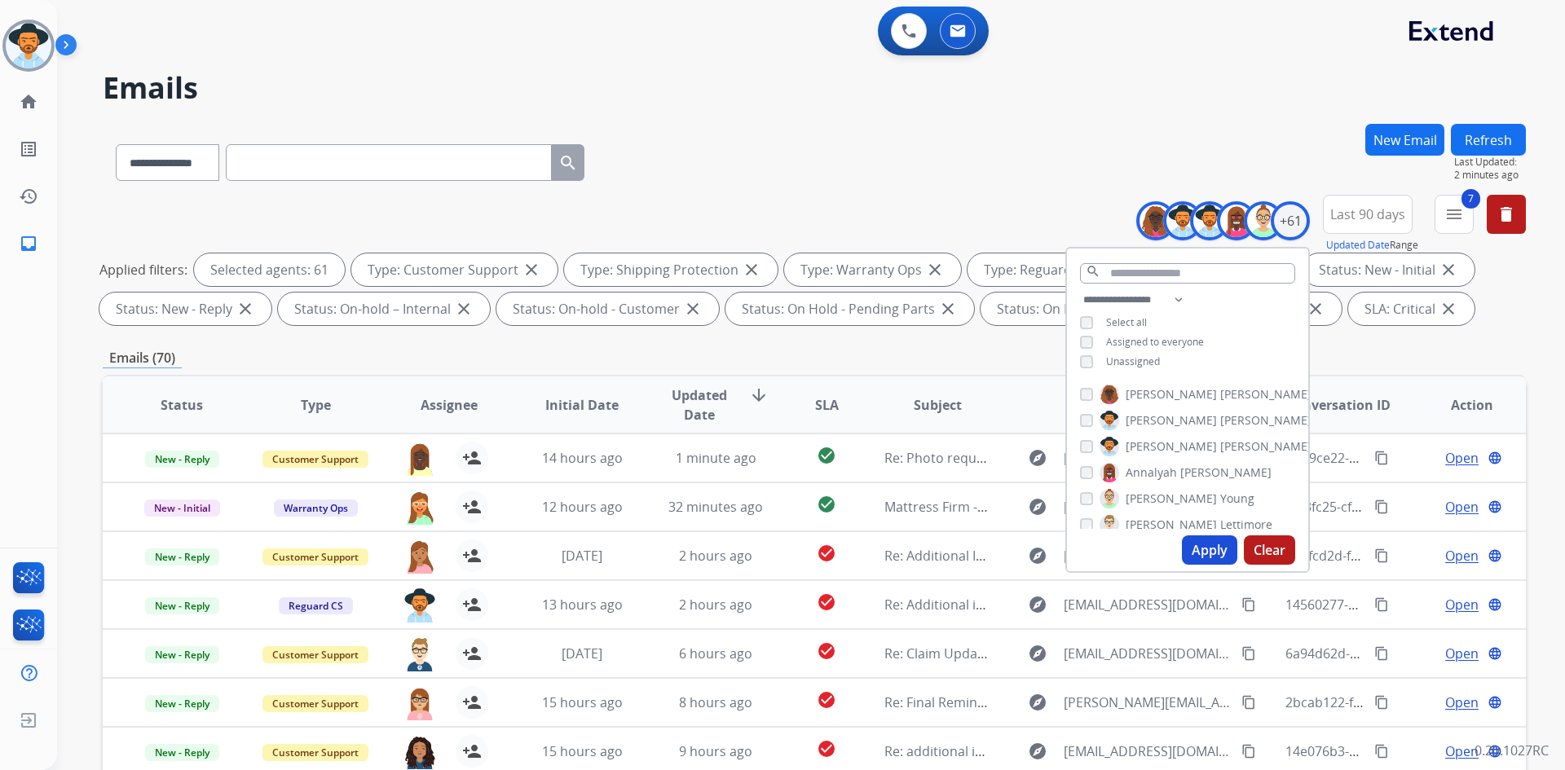
click at [804, 159] on div "**********" at bounding box center [814, 159] width 1423 height 71
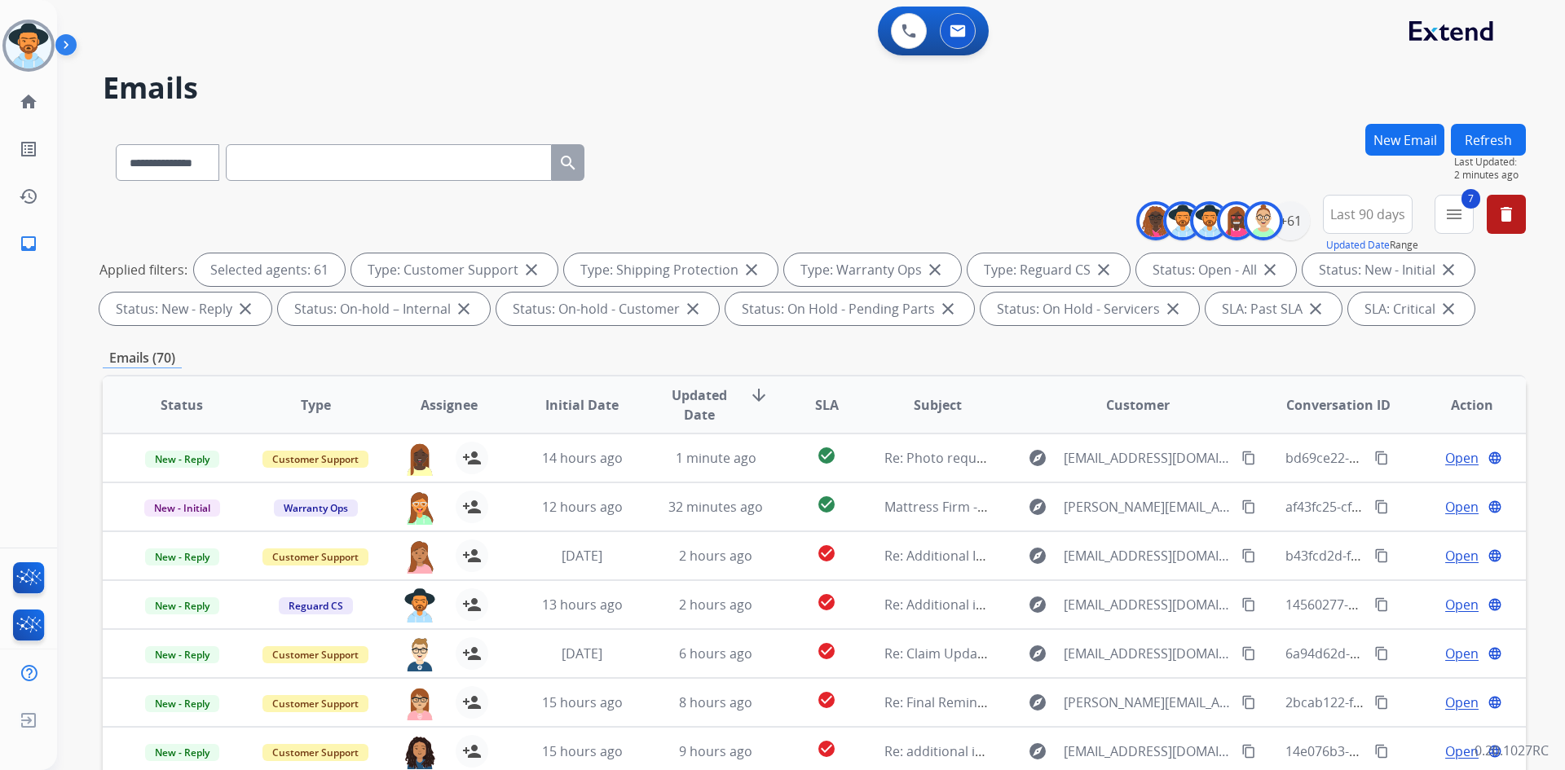
click at [867, 94] on h2 "Emails" at bounding box center [814, 88] width 1423 height 33
click at [1458, 219] on mat-icon "menu" at bounding box center [1454, 215] width 20 height 20
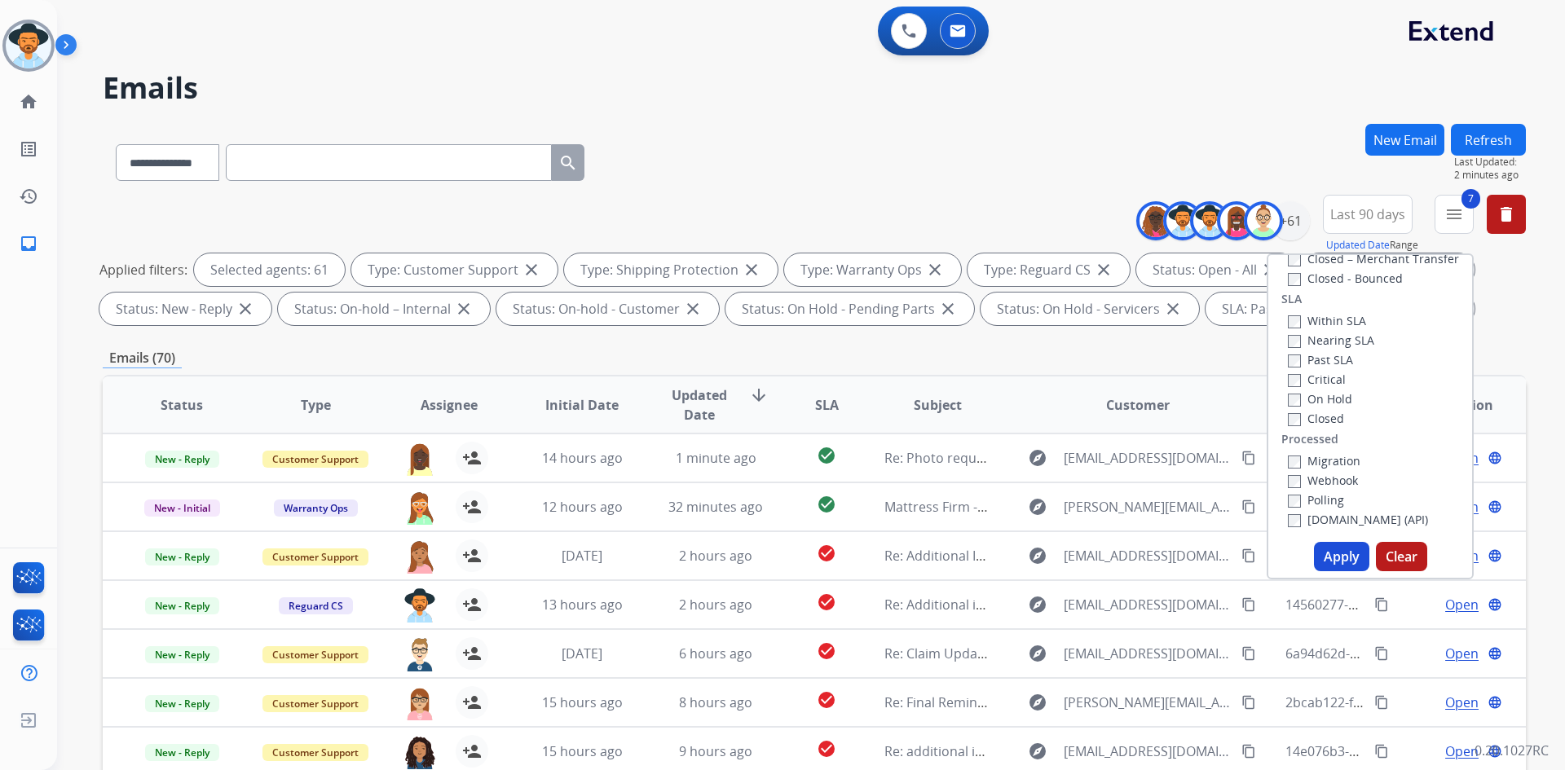
click at [1307, 355] on label "Past SLA" at bounding box center [1320, 359] width 65 height 15
click at [1313, 377] on label "Critical" at bounding box center [1317, 379] width 58 height 15
click at [1333, 560] on button "Apply" at bounding box center [1341, 556] width 55 height 29
